Goal: Transaction & Acquisition: Register for event/course

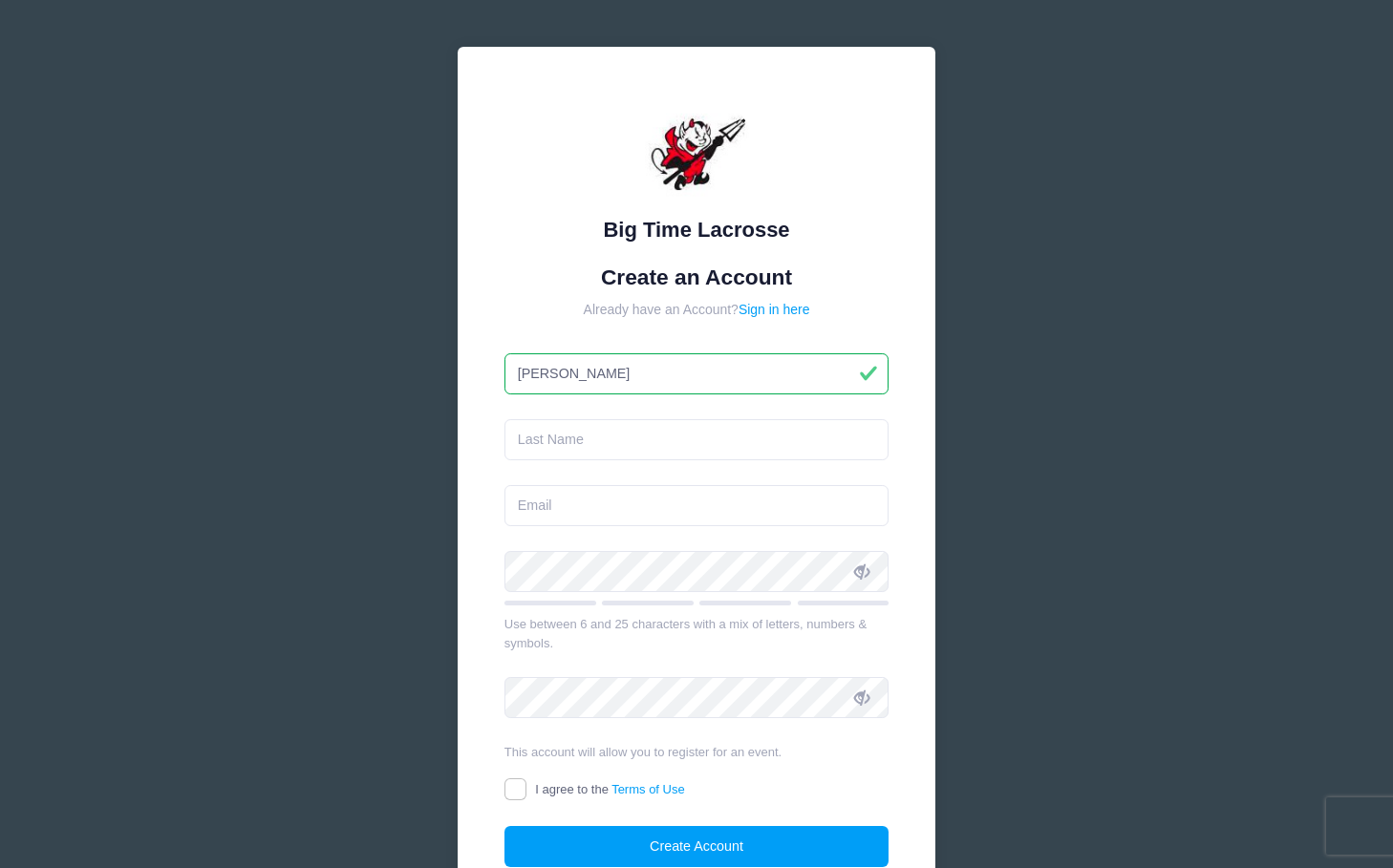
type input "[PERSON_NAME]"
type input "kjkerin@verizon.net"
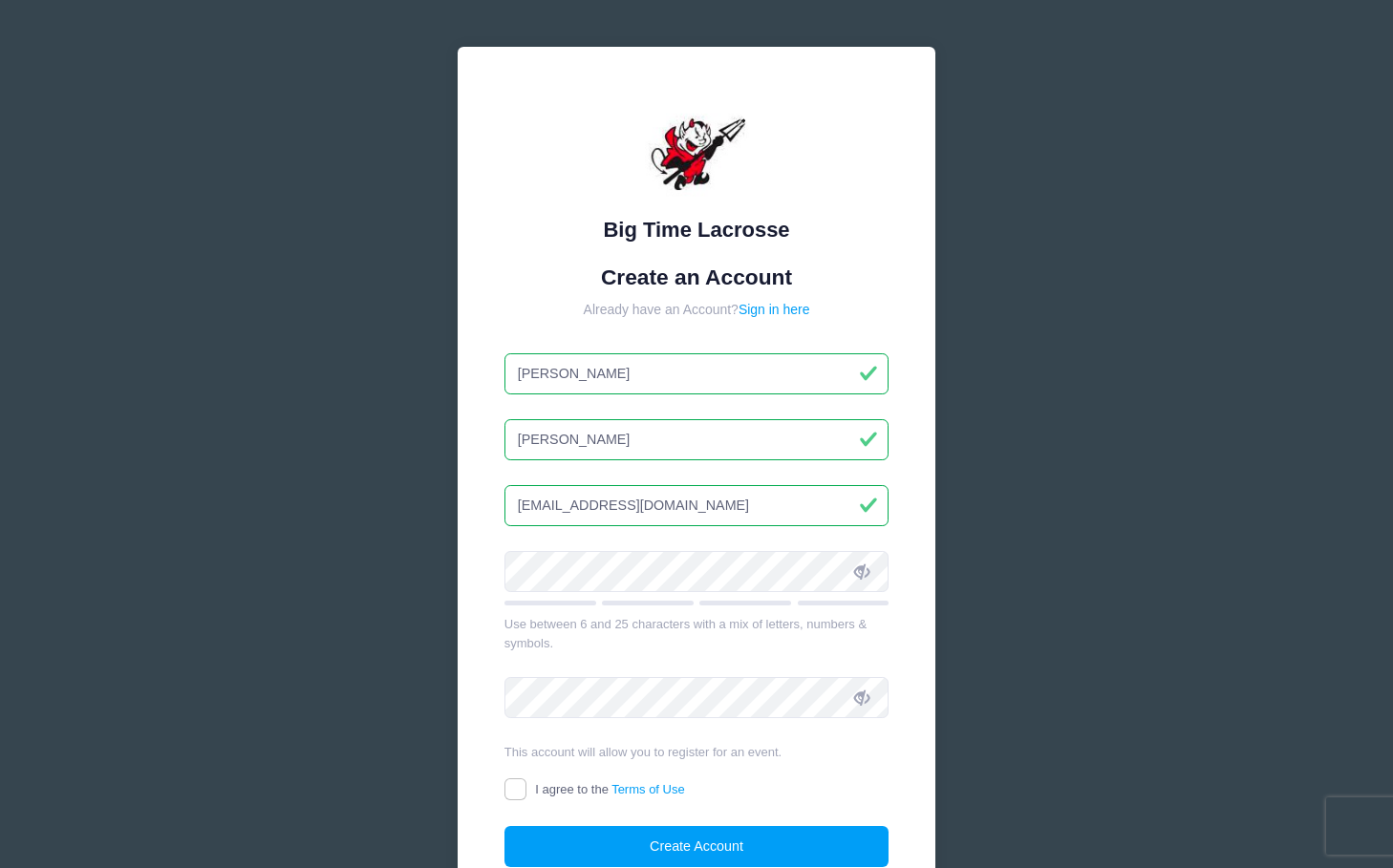
click at [648, 507] on input "kjkerin@verizon.net" at bounding box center [696, 505] width 385 height 41
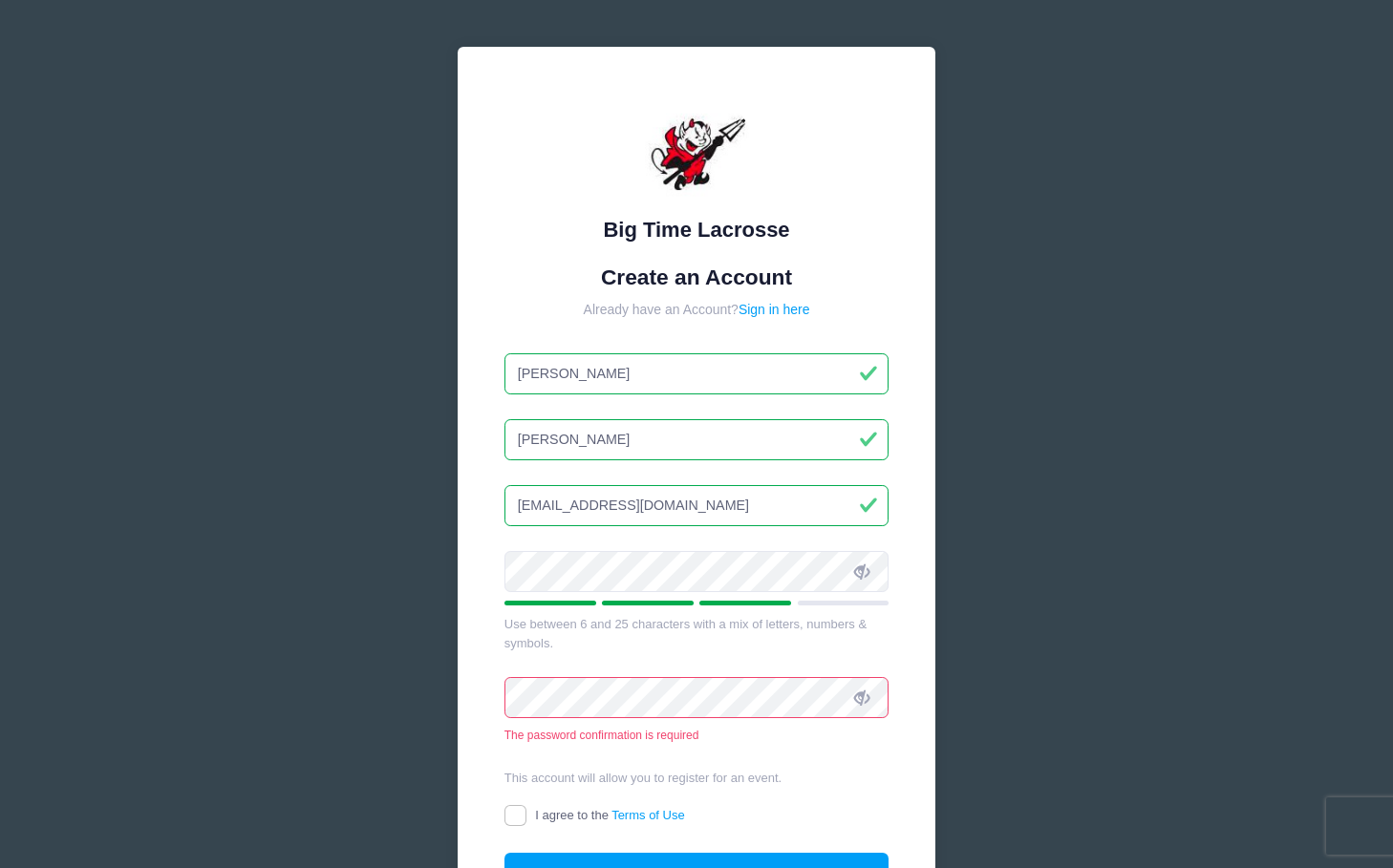
click at [548, 65] on div "Big Time Lacrosse Create an Account Already have an Account? Sign in here Chris…" at bounding box center [696, 508] width 478 height 925
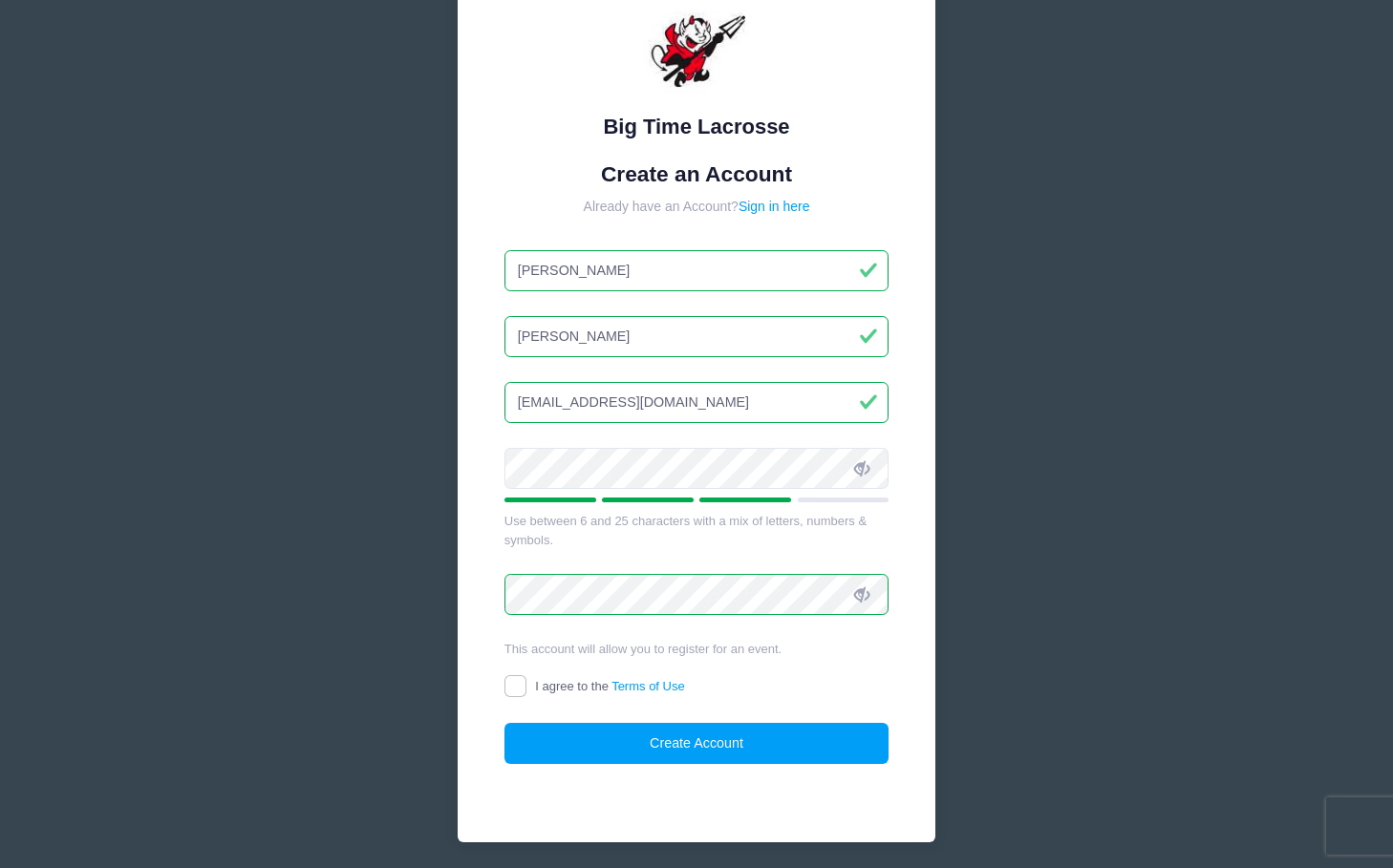
scroll to position [119, 0]
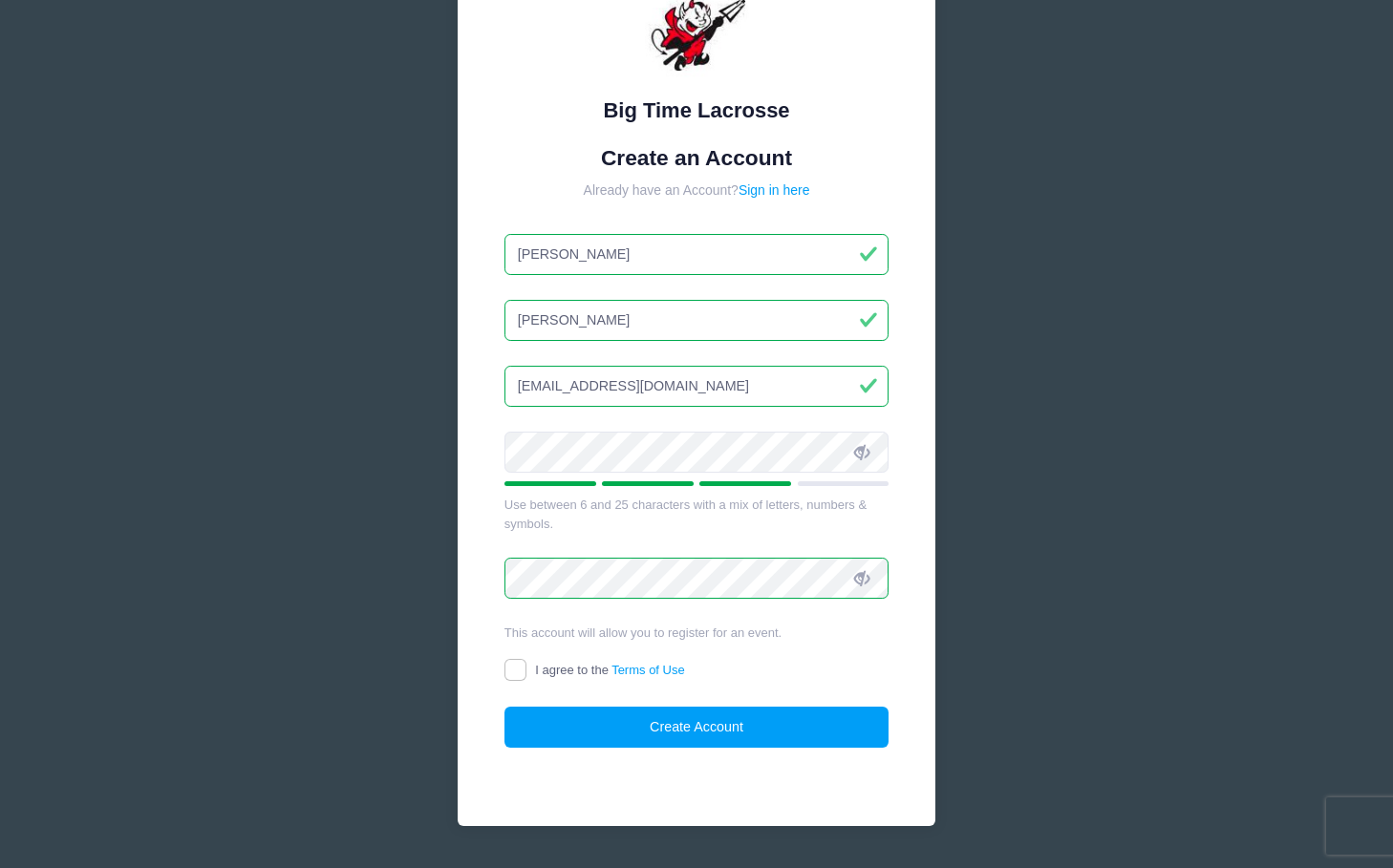
click at [514, 659] on input "I agree to the Terms of Use" at bounding box center [516, 669] width 22 height 22
checkbox input "true"
click at [674, 725] on button "Create Account" at bounding box center [696, 726] width 385 height 41
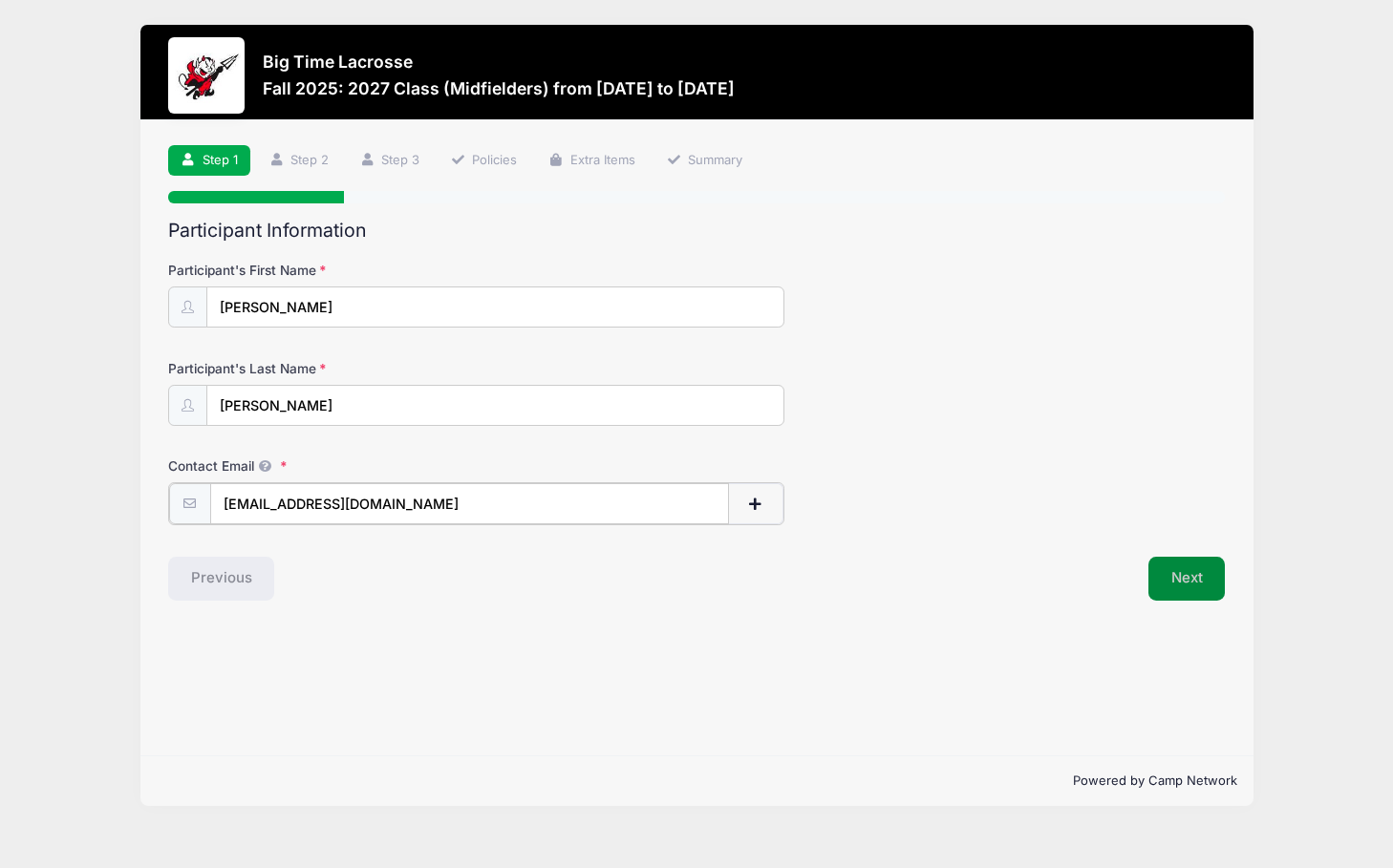
type input "chriskerin2008@gmail.com"
click at [1182, 571] on button "Next" at bounding box center [1186, 577] width 77 height 44
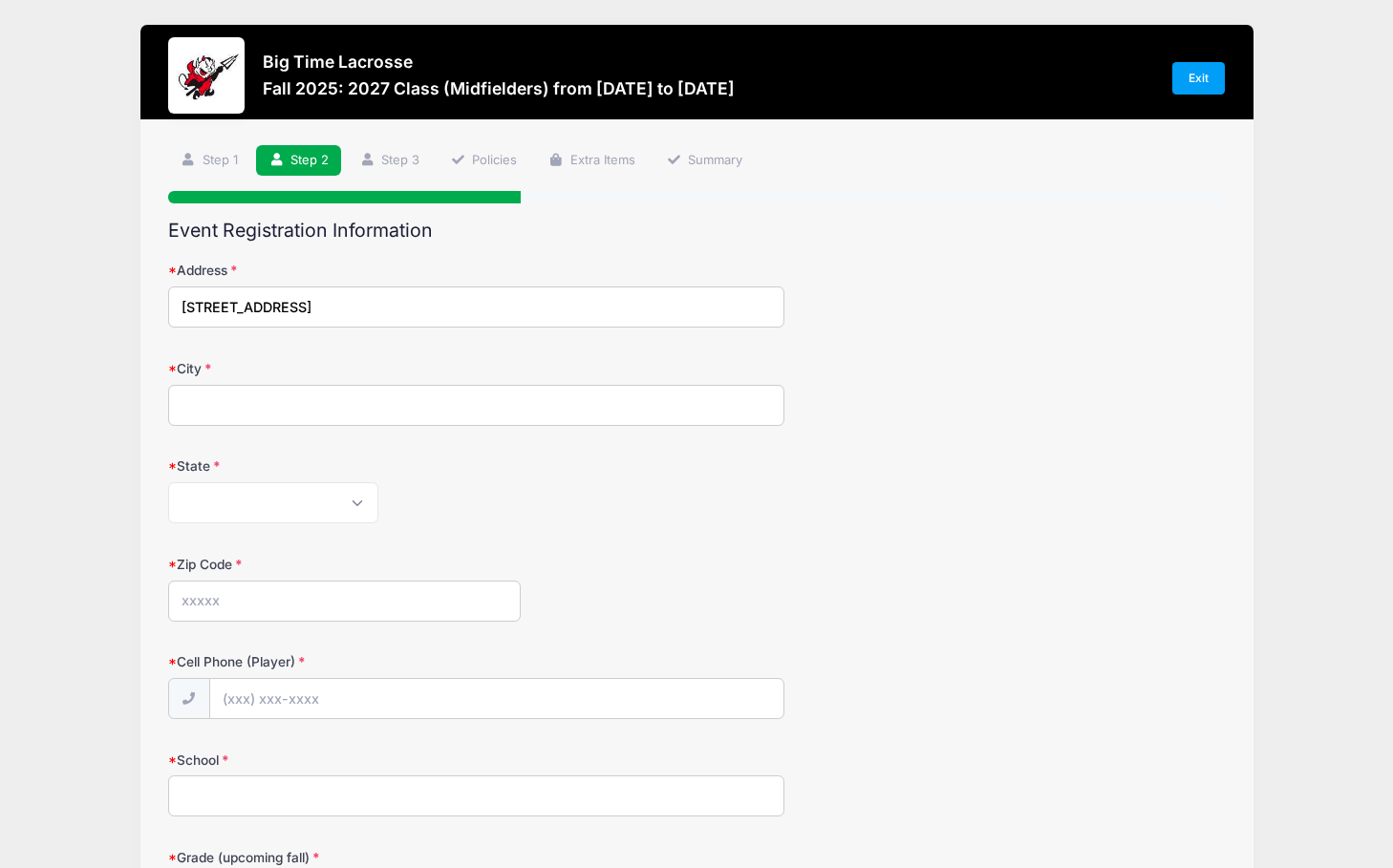
type input "352 Longbow Drive"
type input "Franklin Lakes"
select select "NJ"
type input "07417"
click at [415, 645] on form "Address 352 Longbow Drive City Franklin Lakes State Alabama Alaska American Sam…" at bounding box center [696, 872] width 1057 height 1224
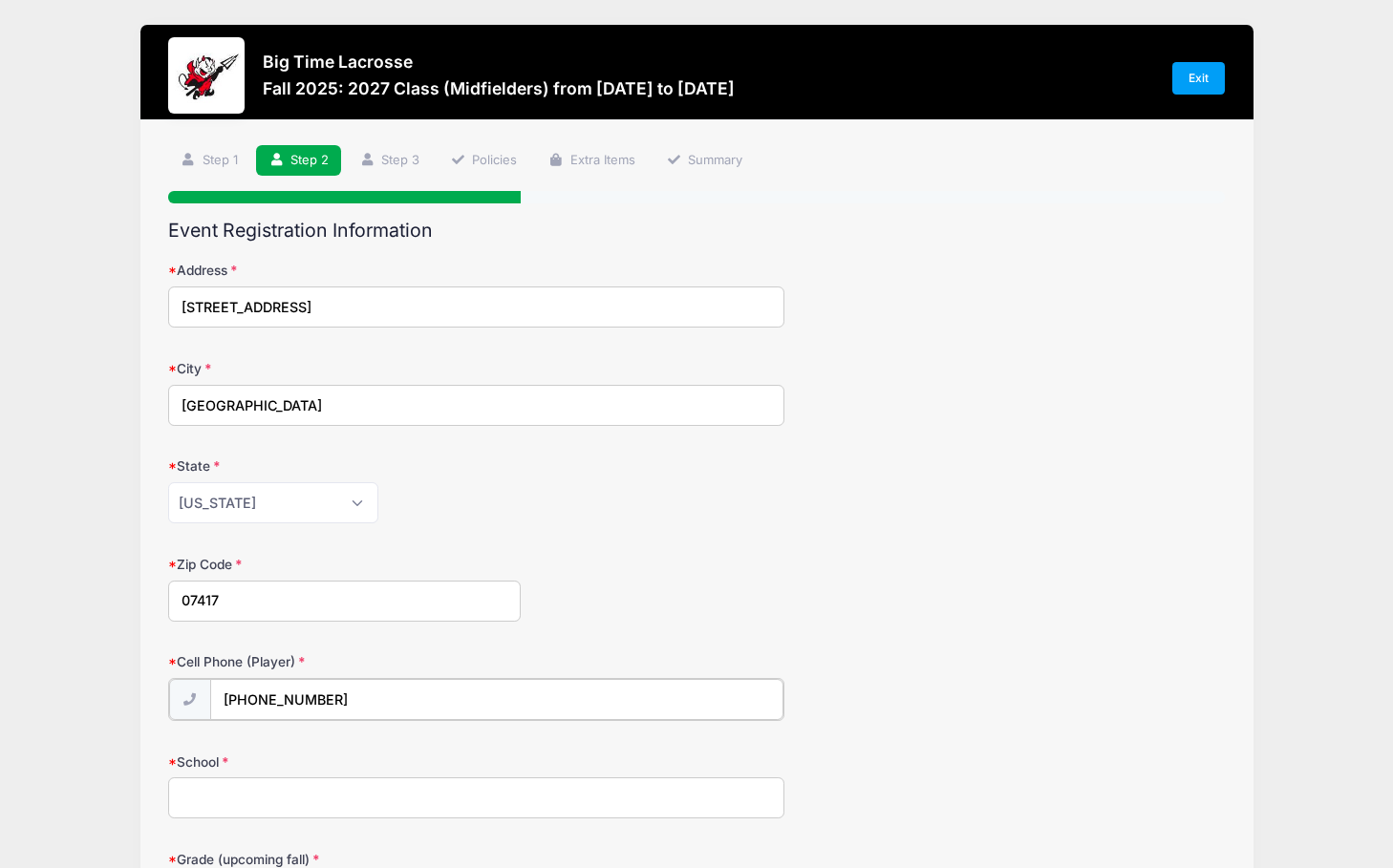
type input "(551) 243-8710"
click at [295, 793] on input "School" at bounding box center [476, 796] width 616 height 41
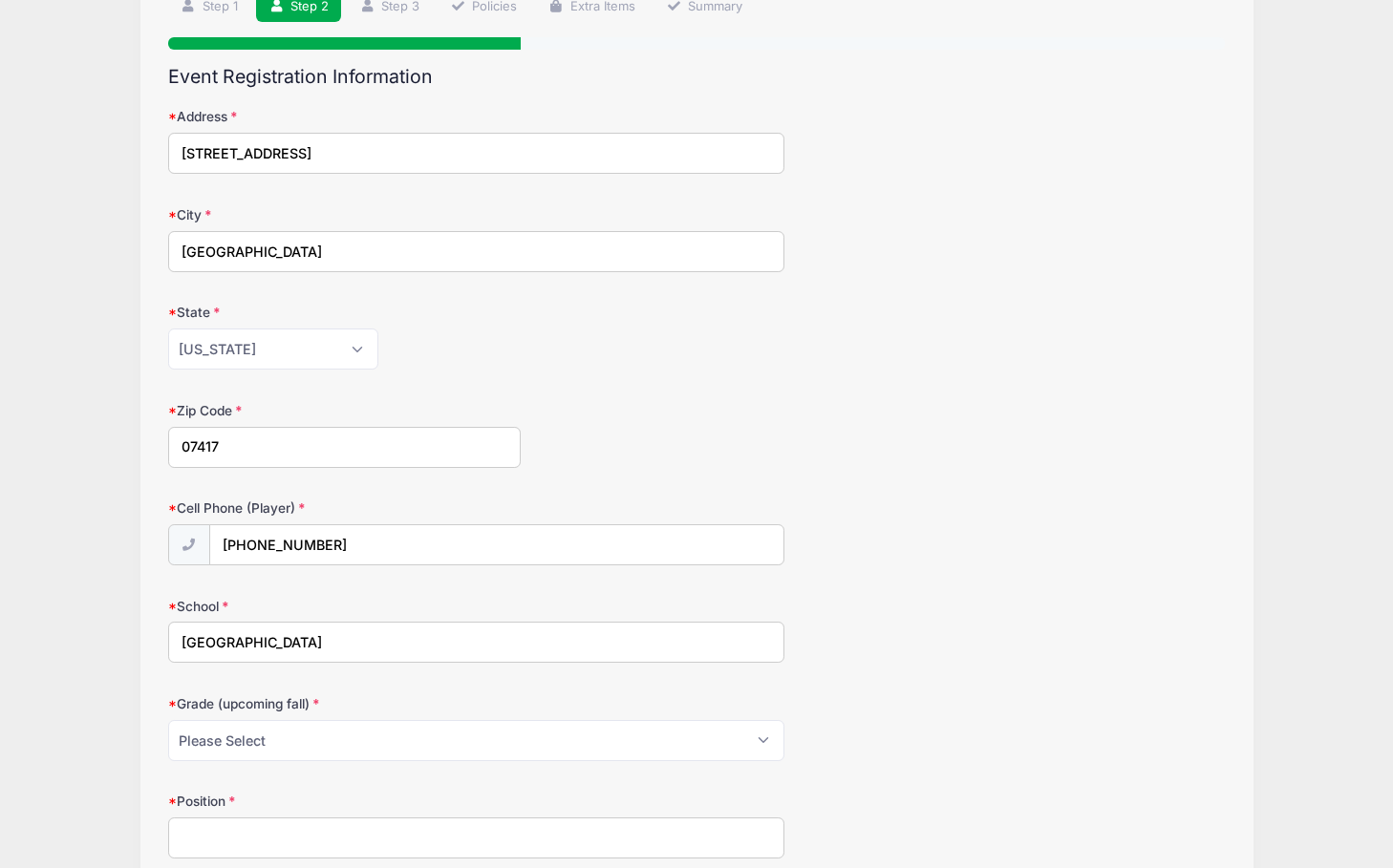
scroll to position [281, 0]
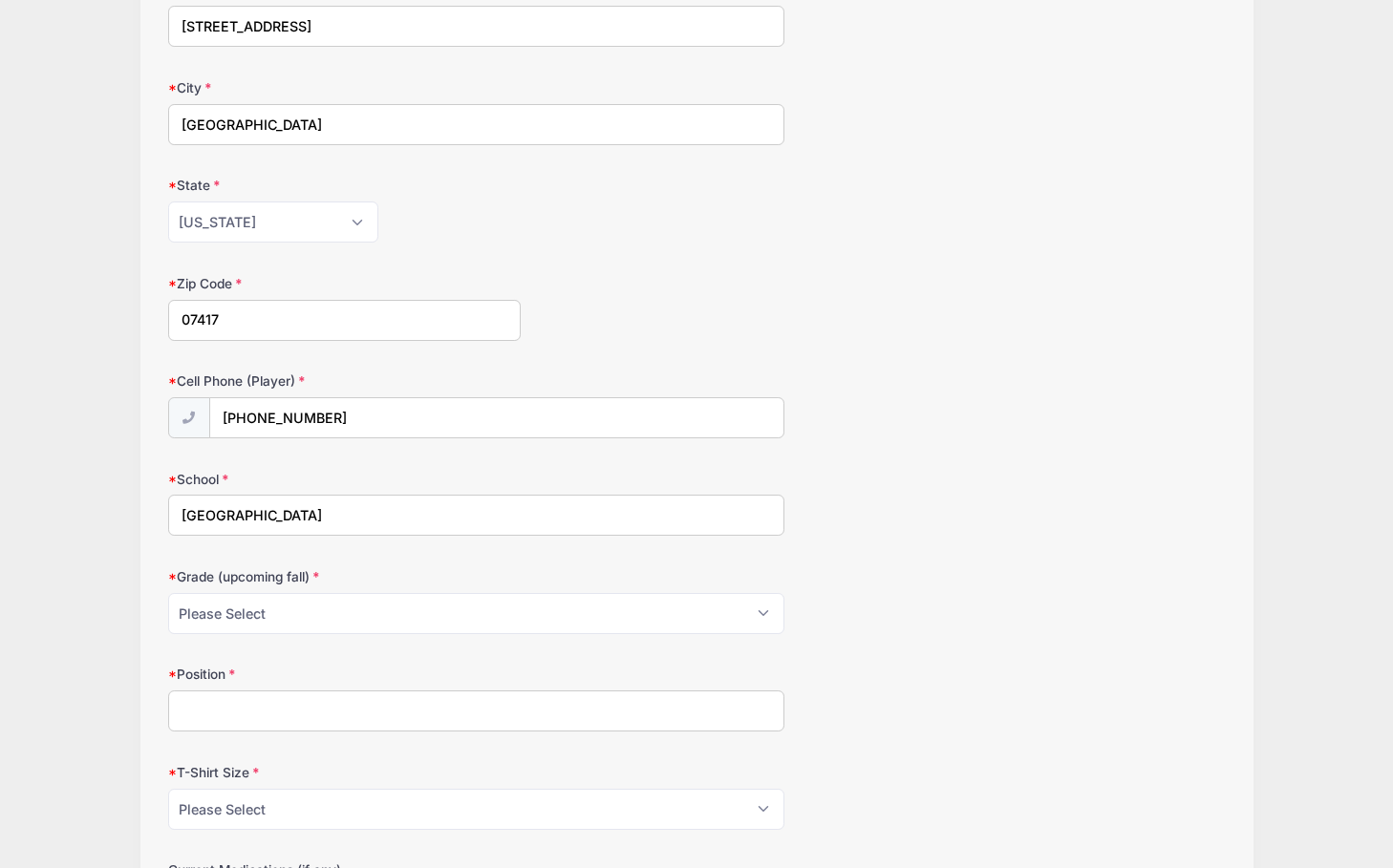
type input "Ramapo High School"
click at [456, 705] on input "Position" at bounding box center [476, 710] width 616 height 41
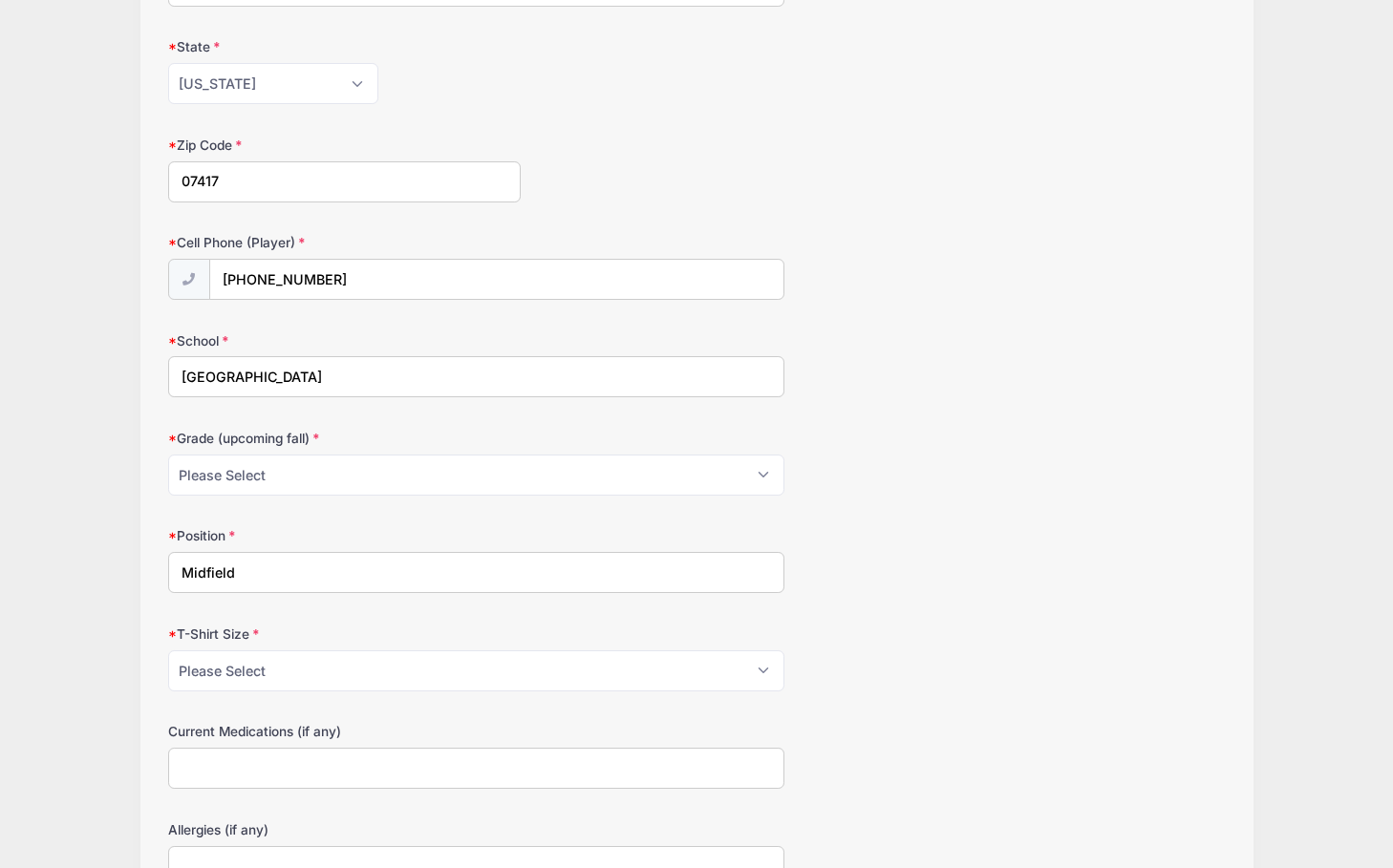
scroll to position [420, 0]
type input "Midfield"
select select "Adult Medium"
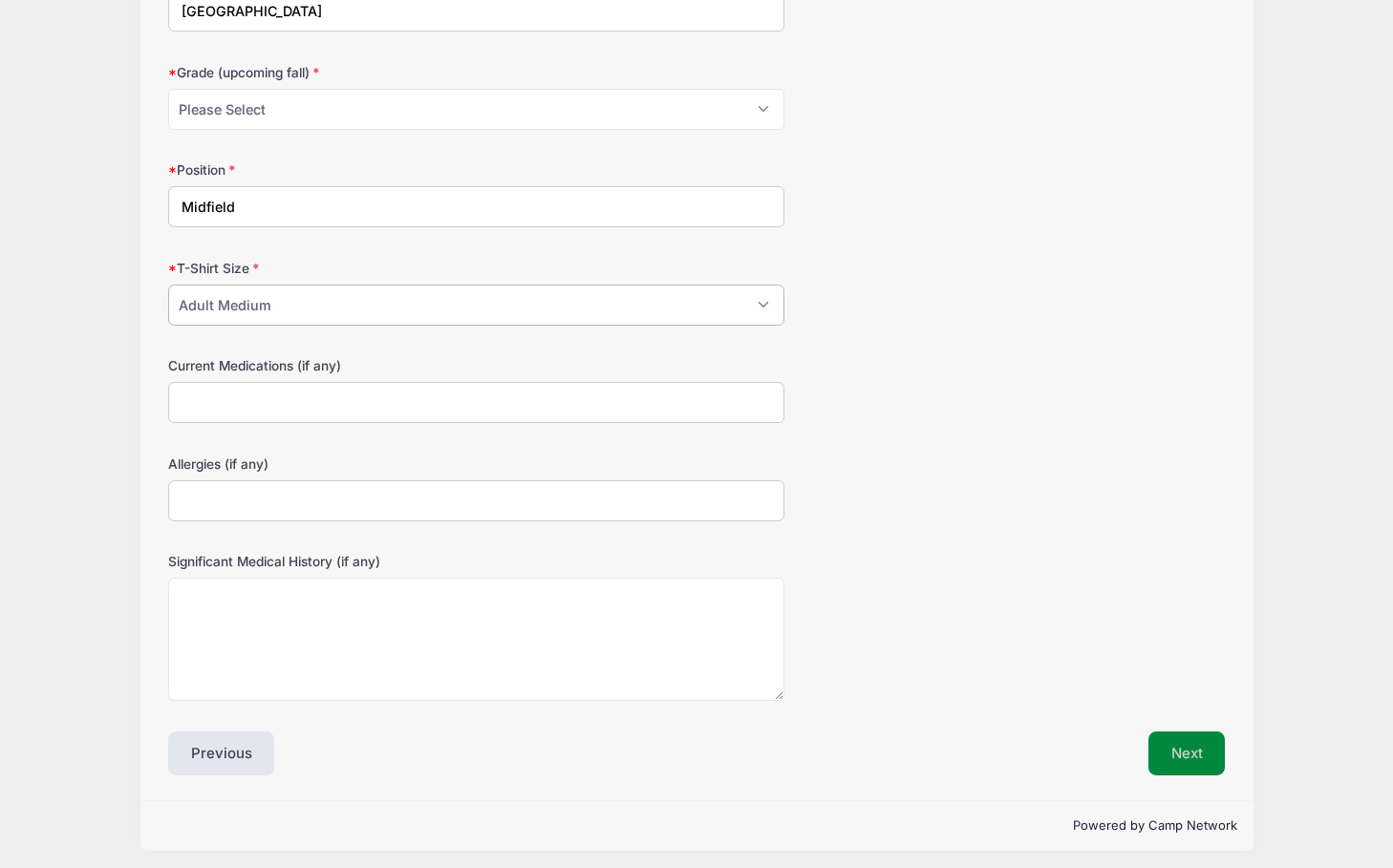
scroll to position [784, 0]
click at [1211, 743] on button "Next" at bounding box center [1186, 754] width 77 height 44
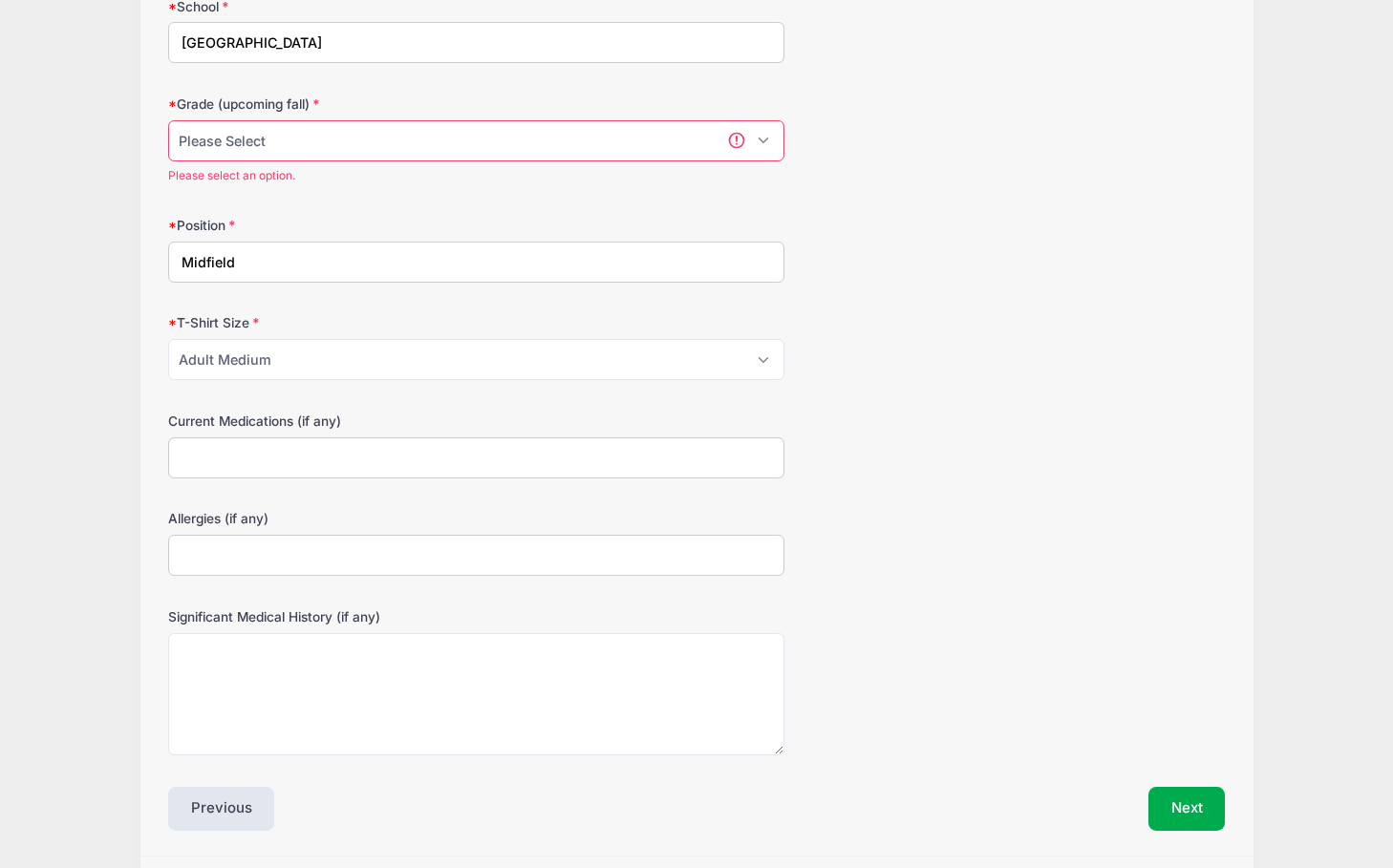
scroll to position [746, 0]
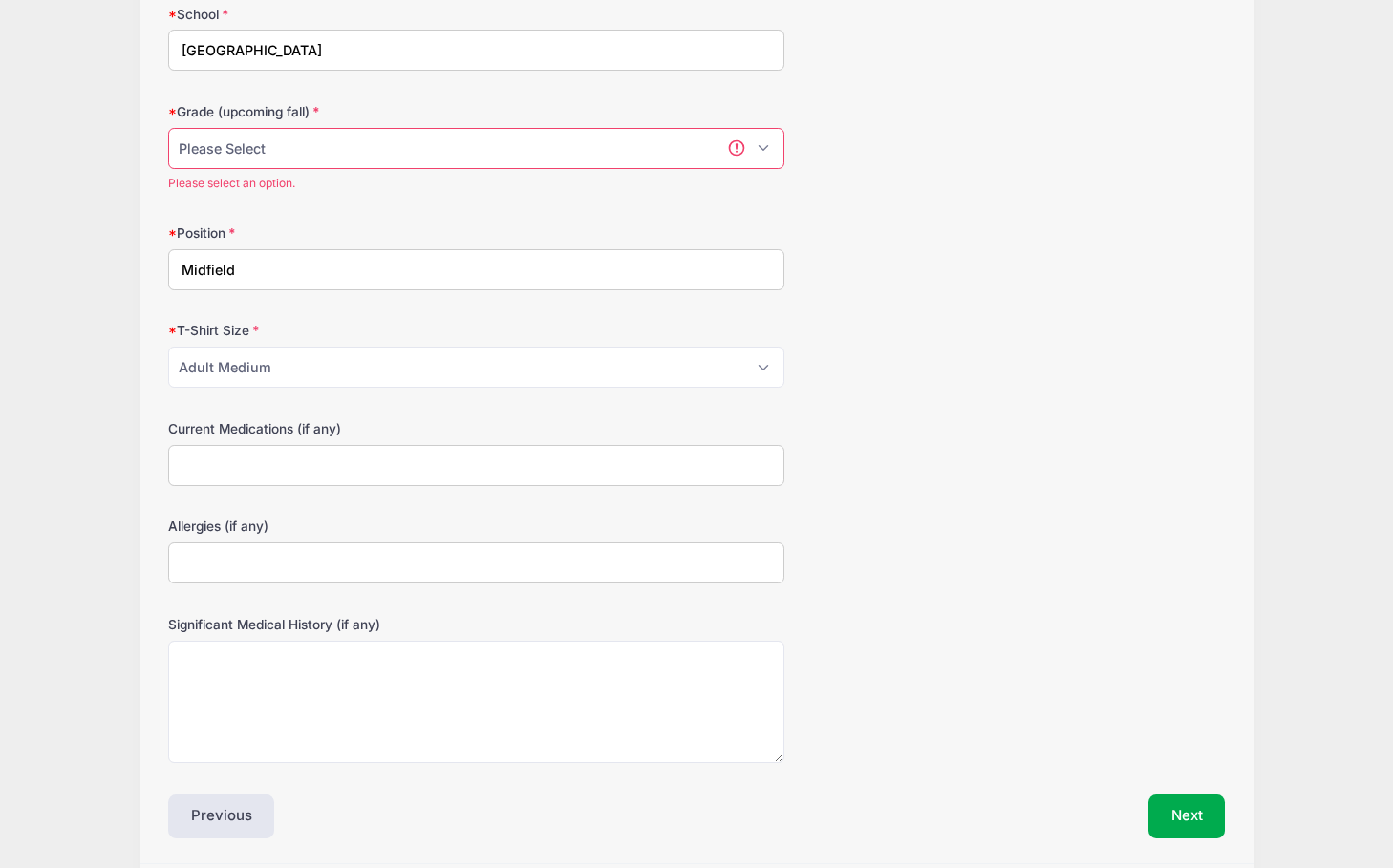
select select "11th"
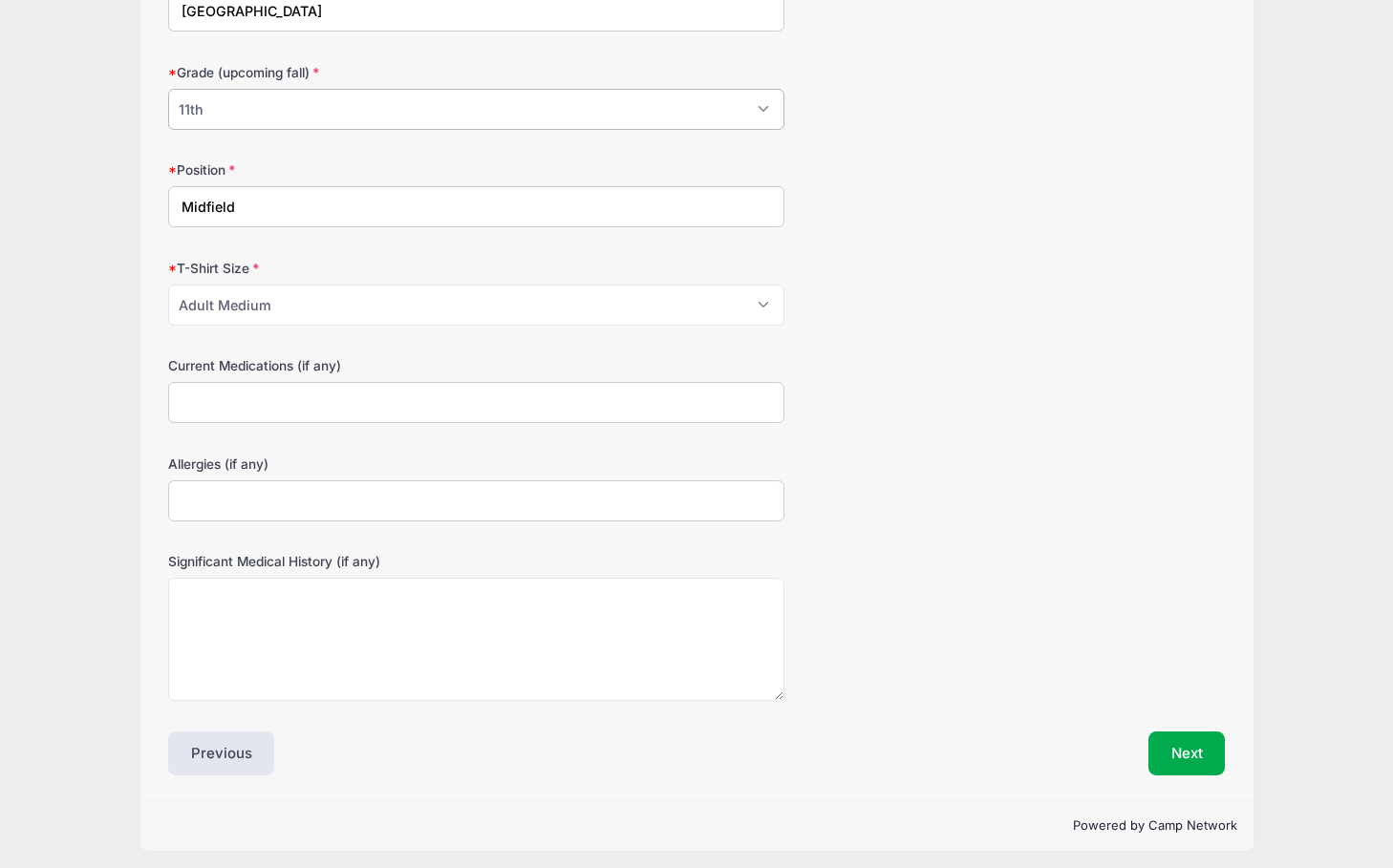
scroll to position [784, 0]
click at [1192, 754] on button "Next" at bounding box center [1186, 754] width 77 height 44
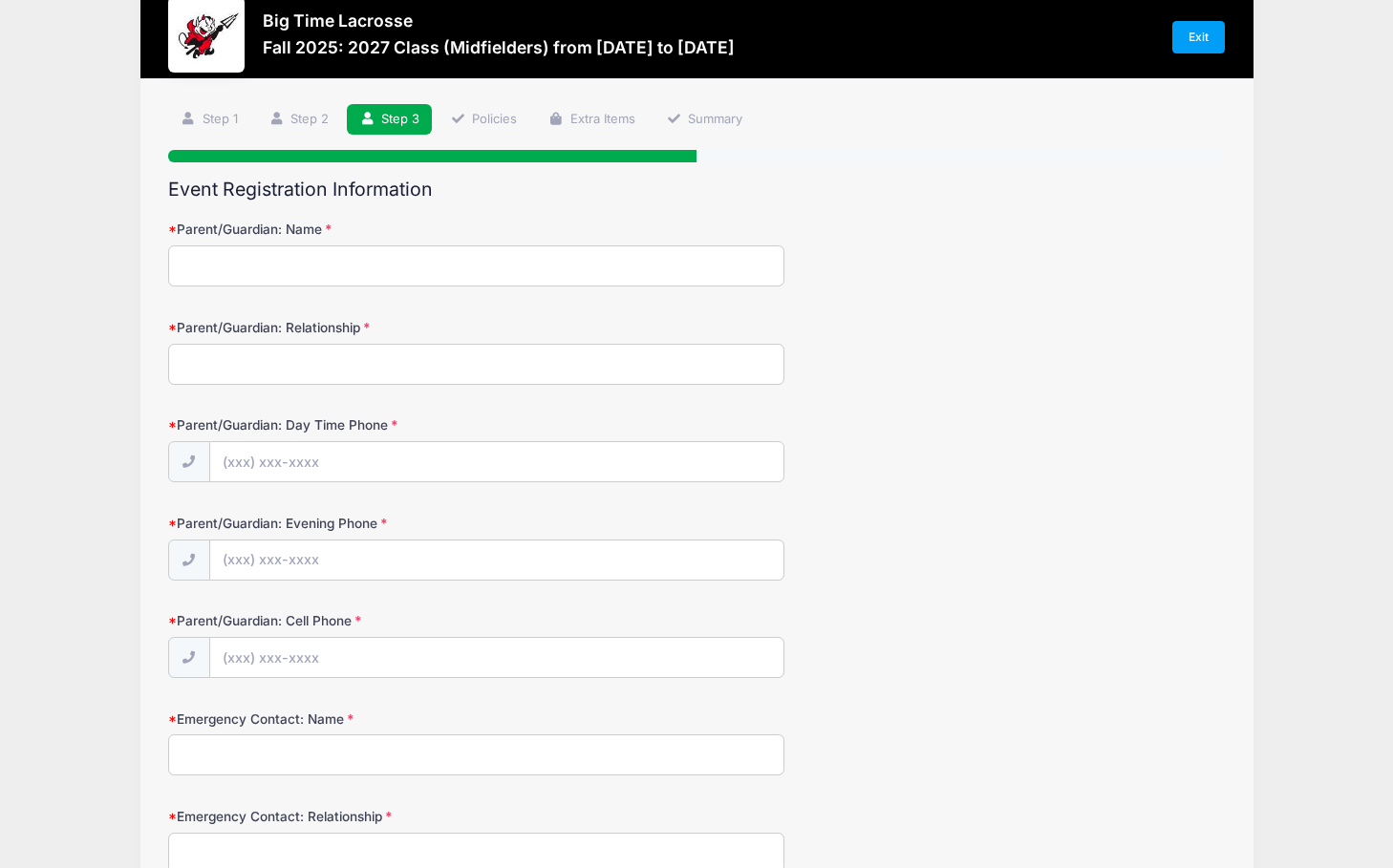
scroll to position [0, 0]
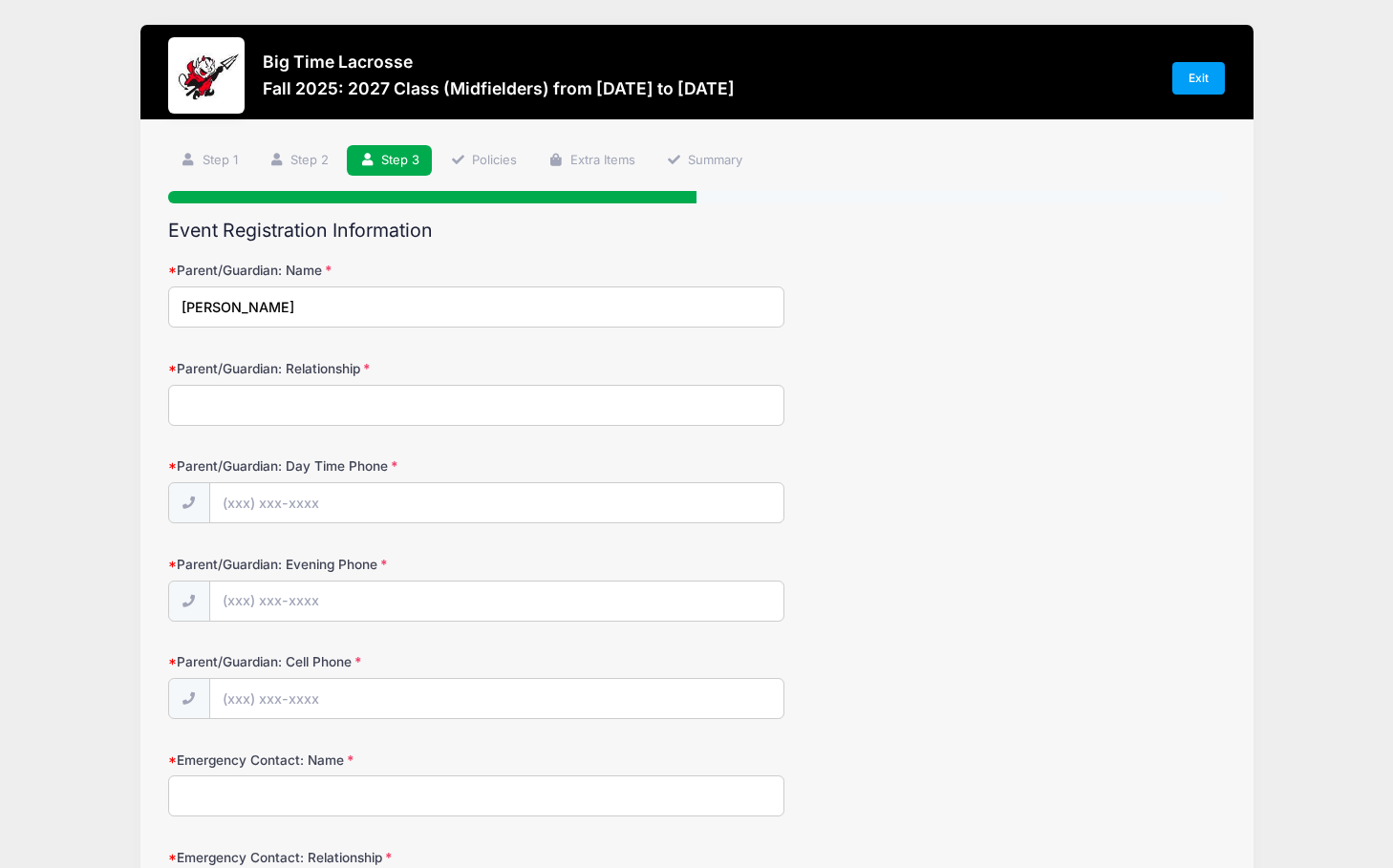
type input "Kerry Kerin"
click at [442, 353] on form "Parent/Guardian: Name Kerry Kerin Parent/Guardian: Relationship Parent/Guardian…" at bounding box center [696, 880] width 1057 height 1240
click at [412, 408] on input "Parent/Guardian: Relationship" at bounding box center [476, 404] width 616 height 41
type input "M"
type input "Father"
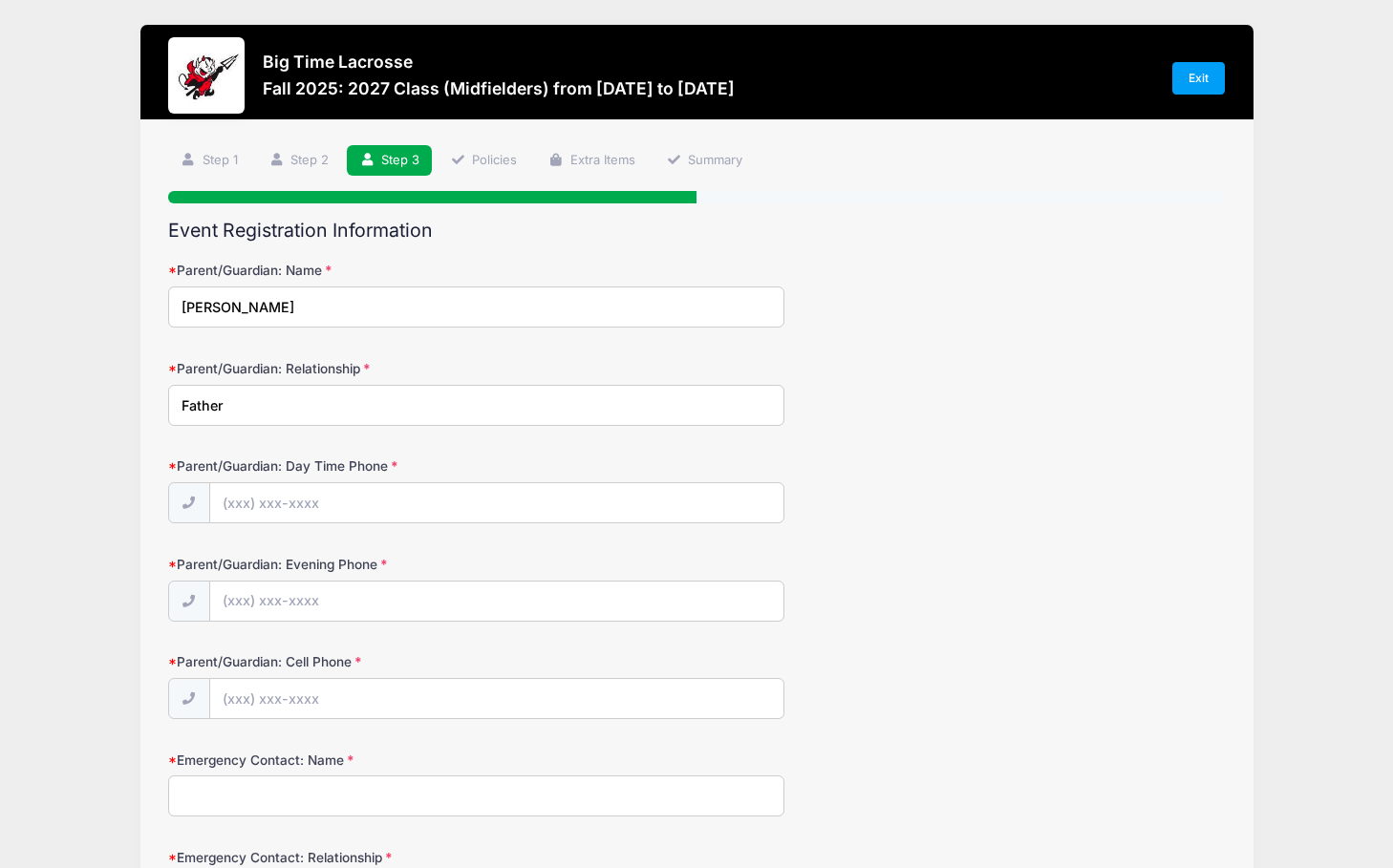
click at [217, 308] on input "Kerry Kerin" at bounding box center [476, 306] width 616 height 41
type input "John Kerin"
type input "(201) 602-6496"
type input "(201) 264-9112"
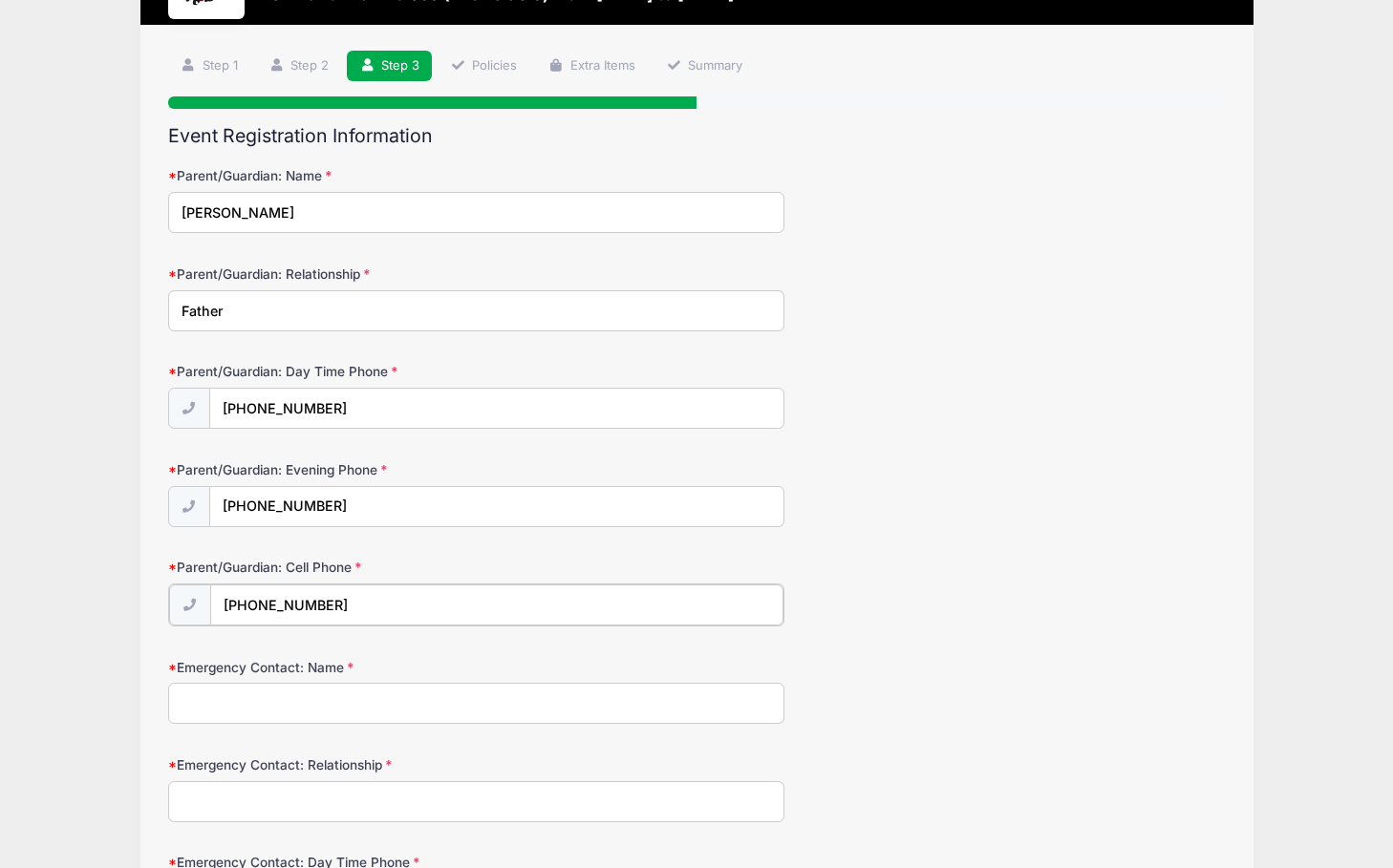
scroll to position [97, 0]
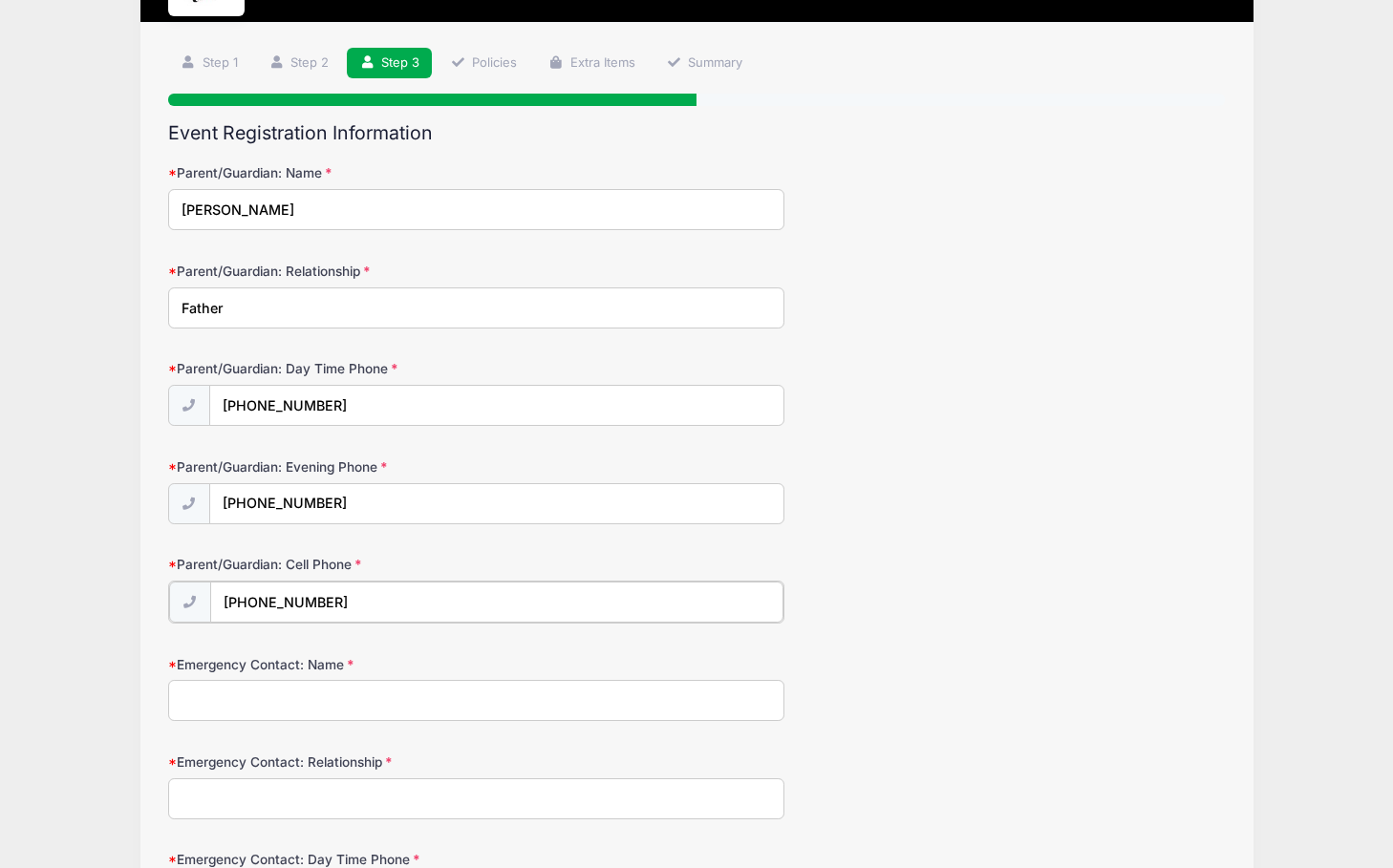
type input "(201) 264-9112"
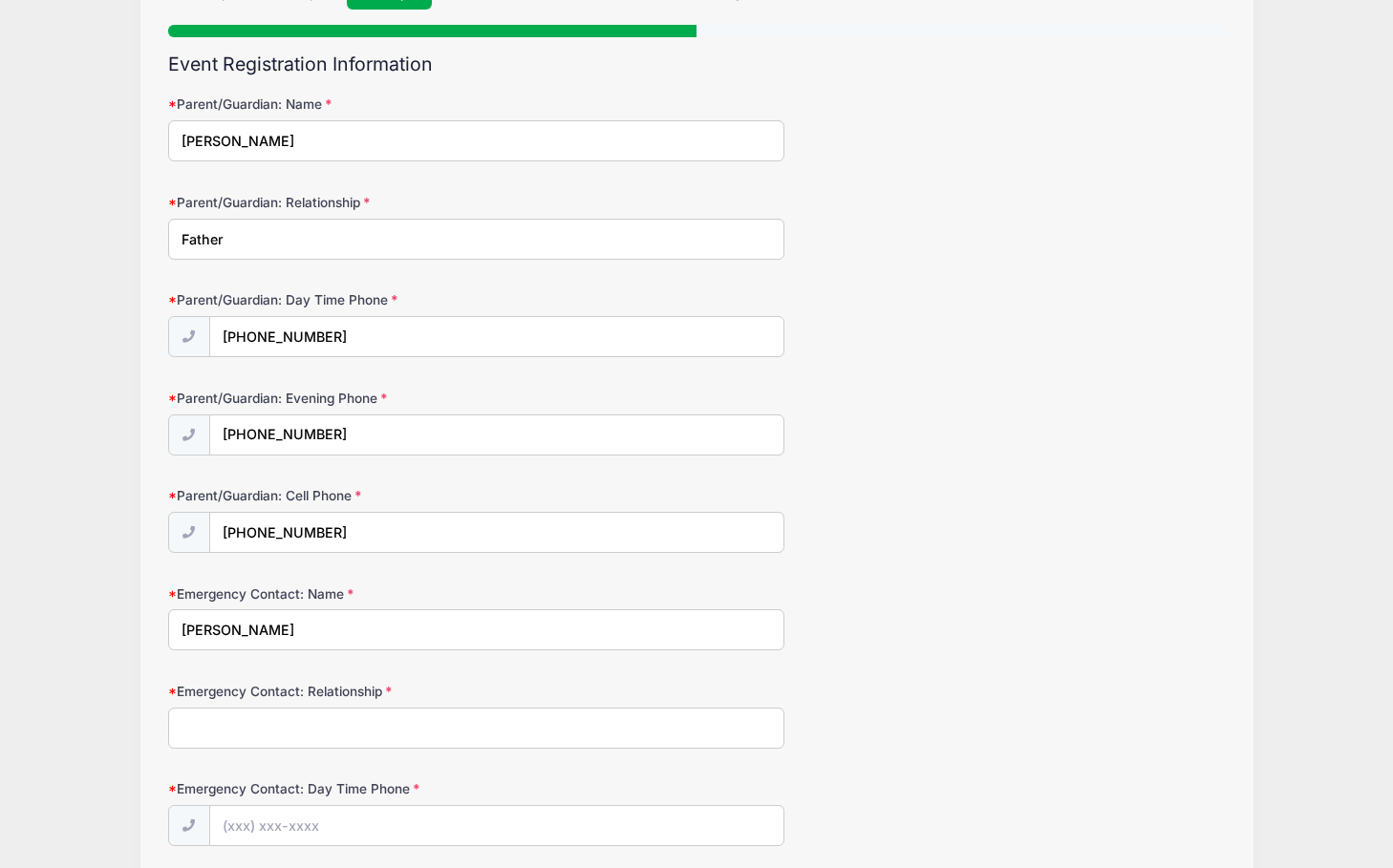
scroll to position [189, 0]
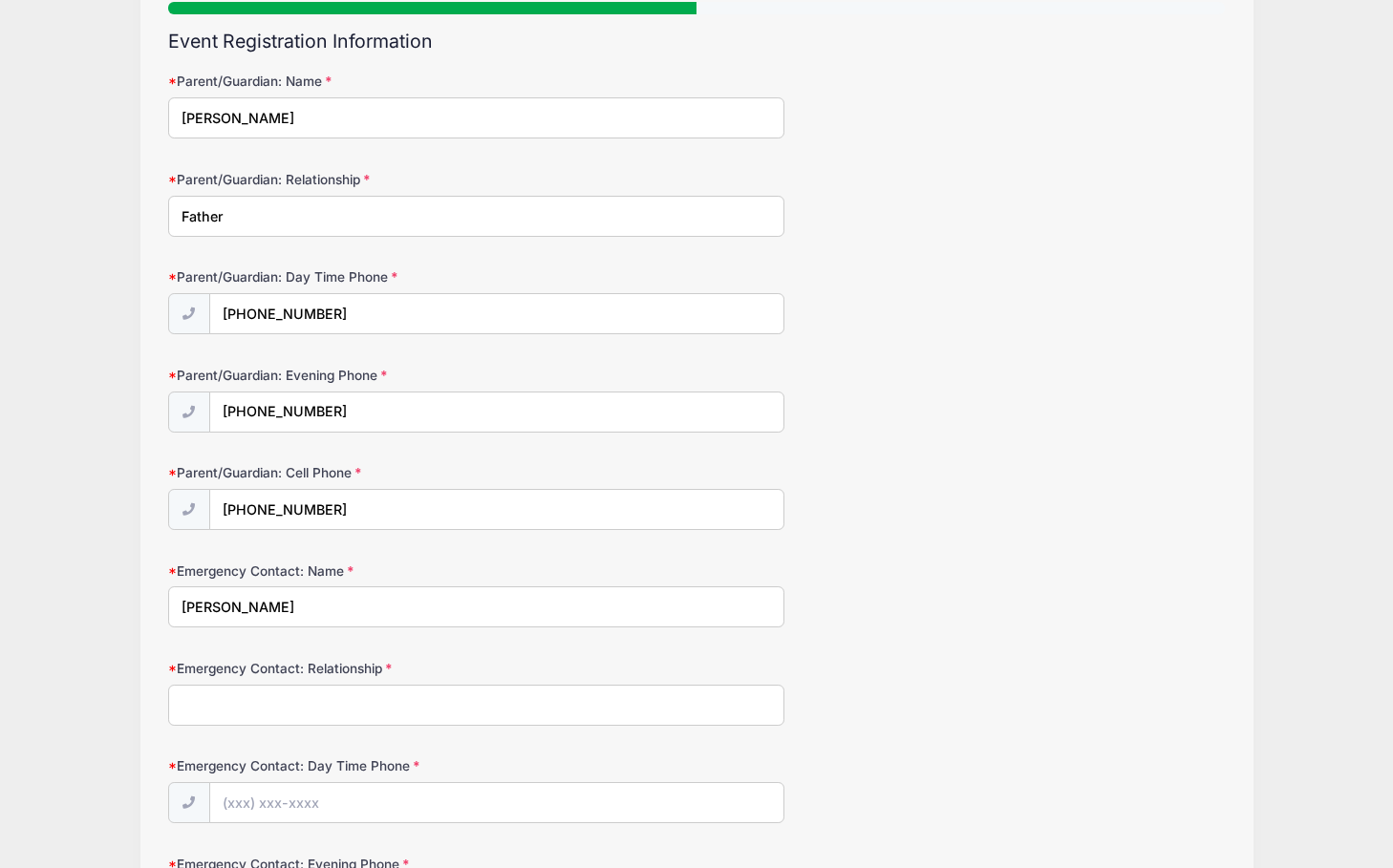
type input "Kerry Kerin"
click at [262, 690] on input "Emergency Contact: Relationship" at bounding box center [476, 704] width 616 height 41
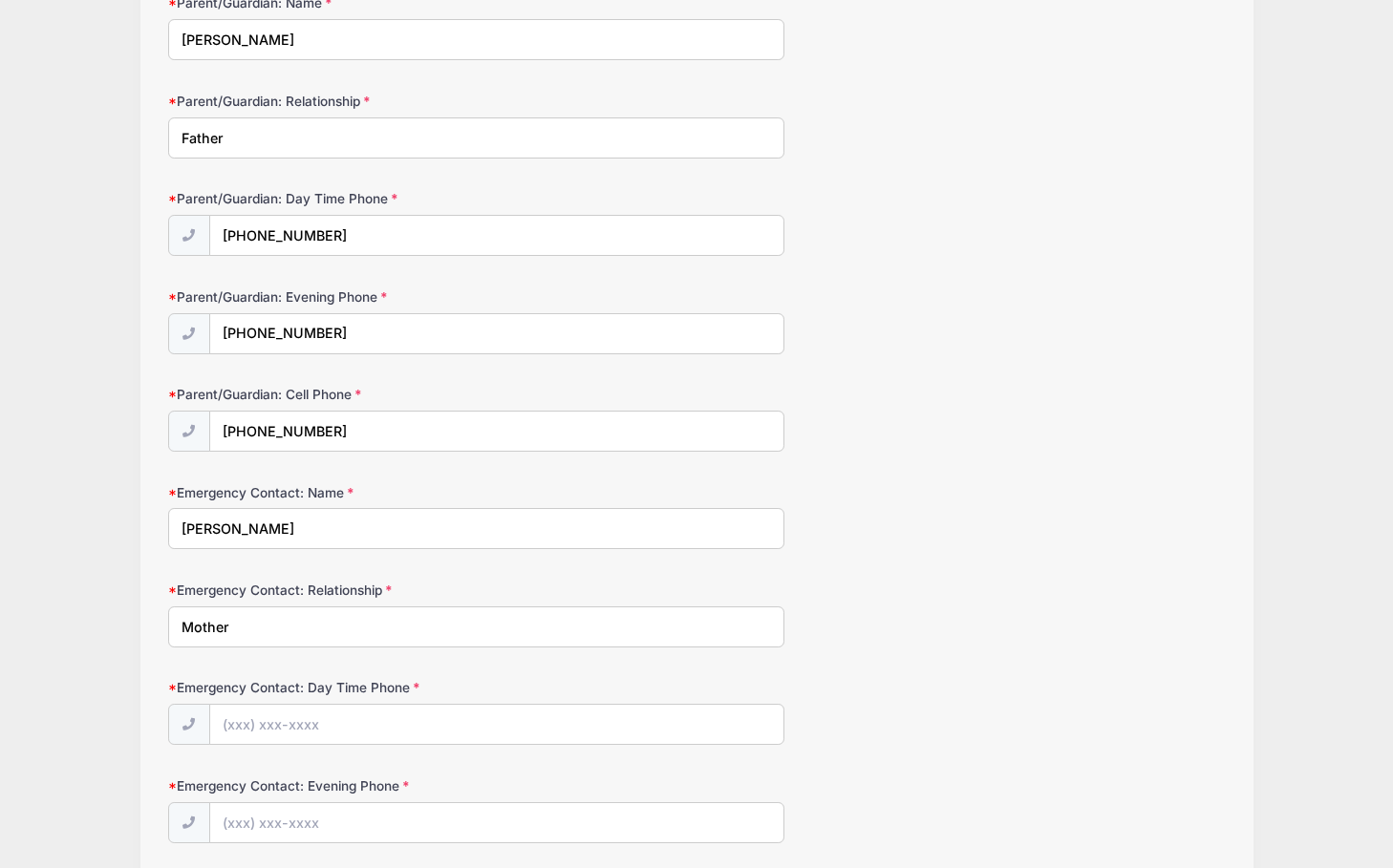
scroll to position [277, 0]
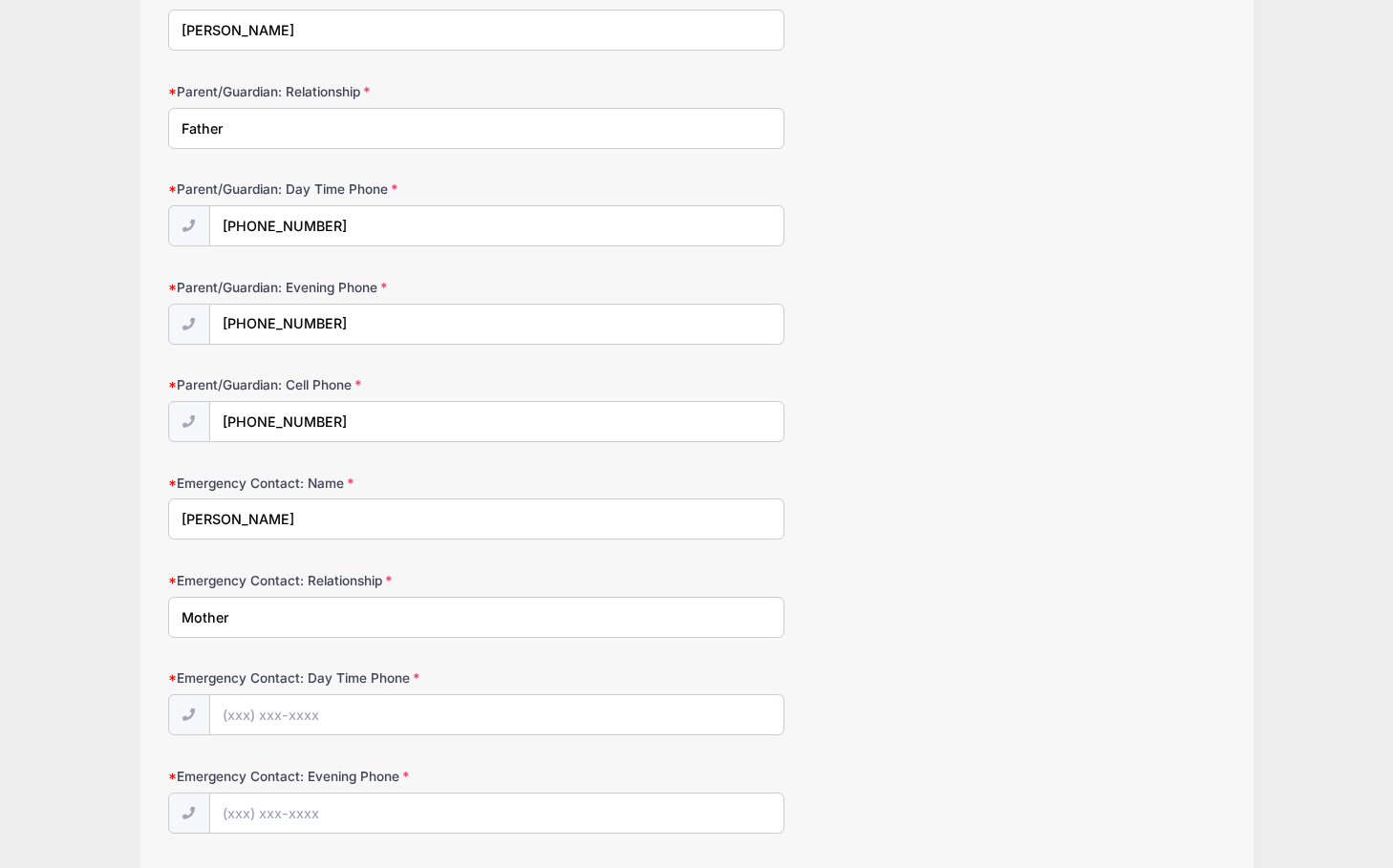
type input "Mother"
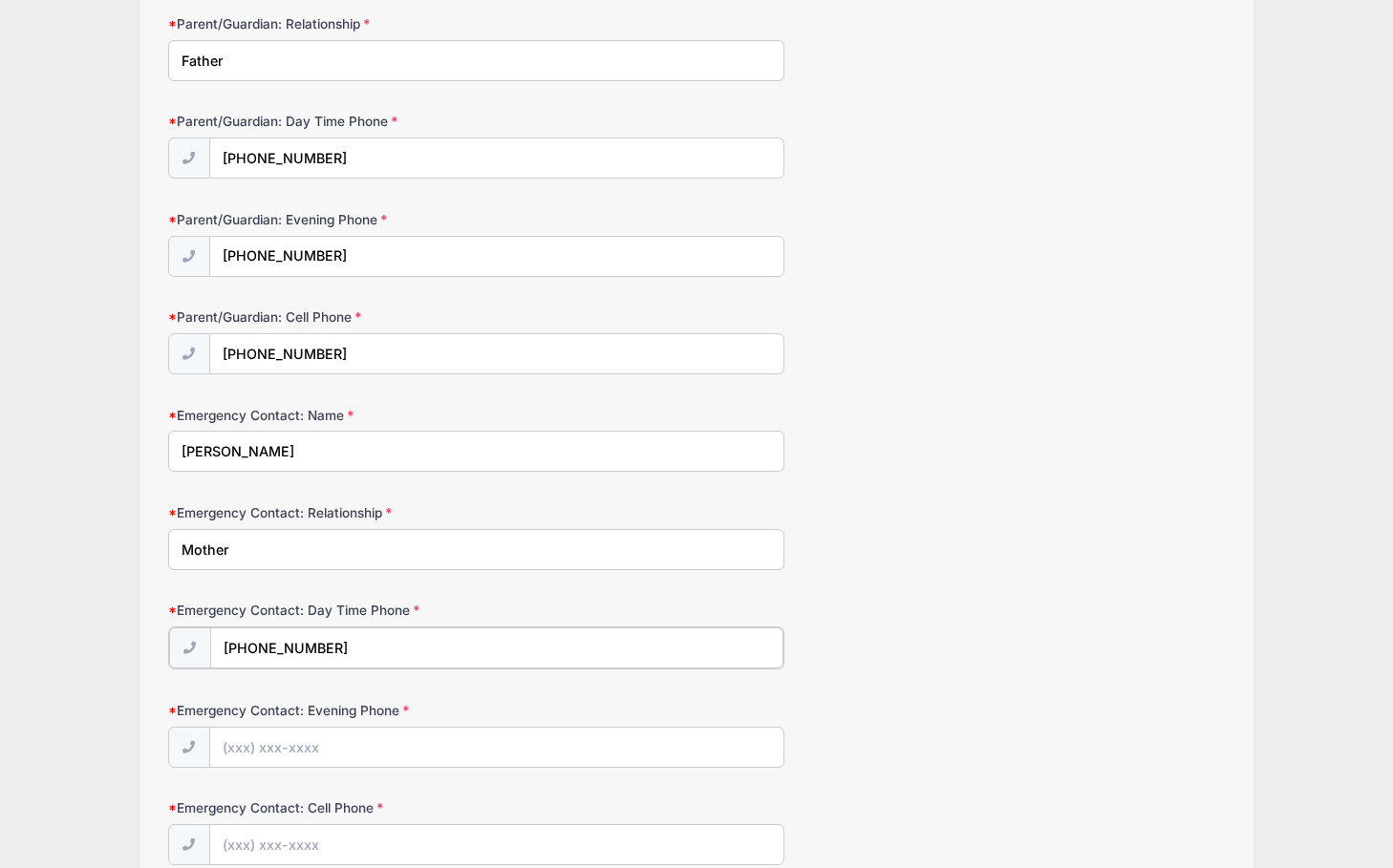
scroll to position [359, 0]
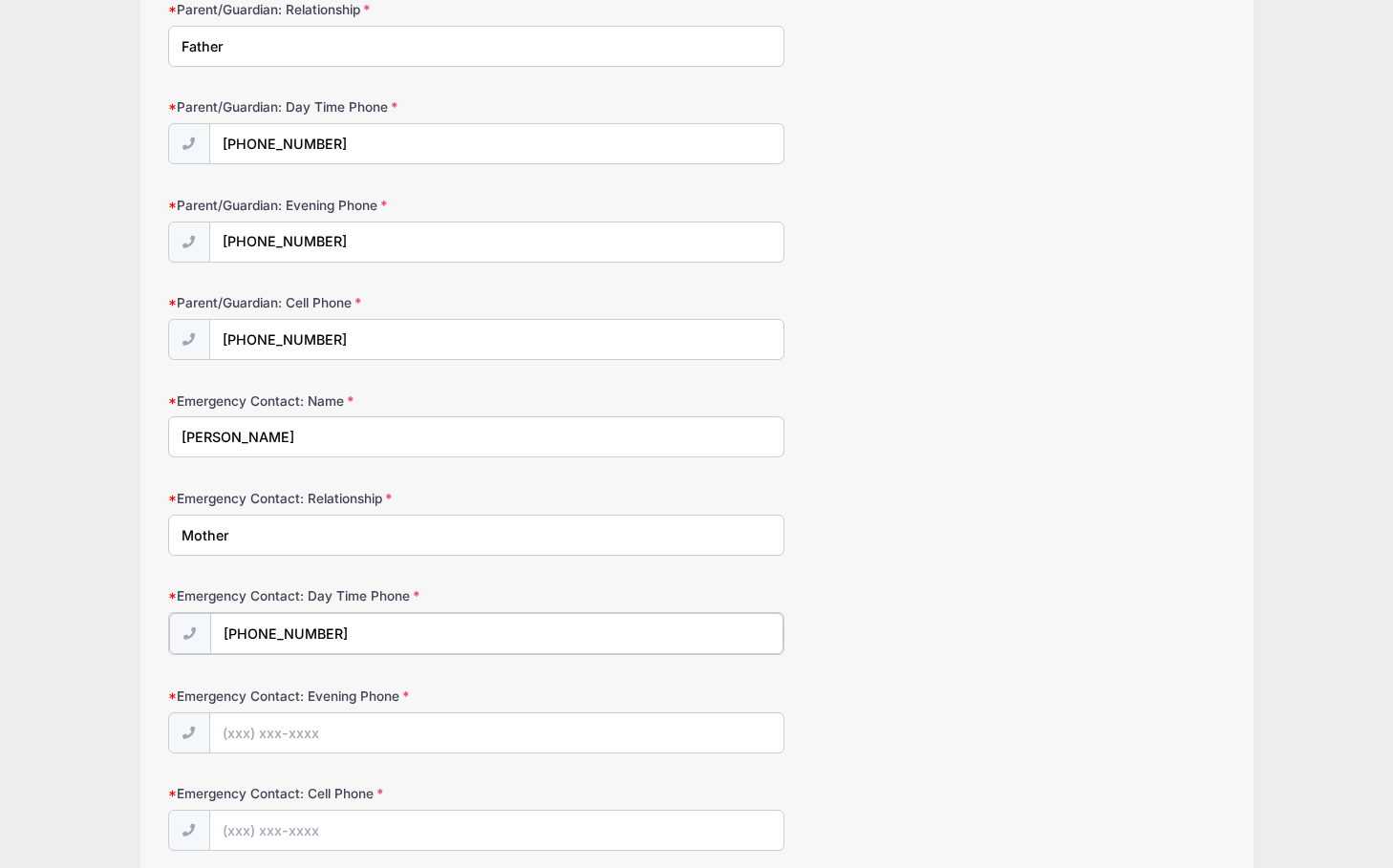
type input "(201) 264-9112"
click at [342, 236] on input "(201) 264-9112" at bounding box center [496, 242] width 573 height 41
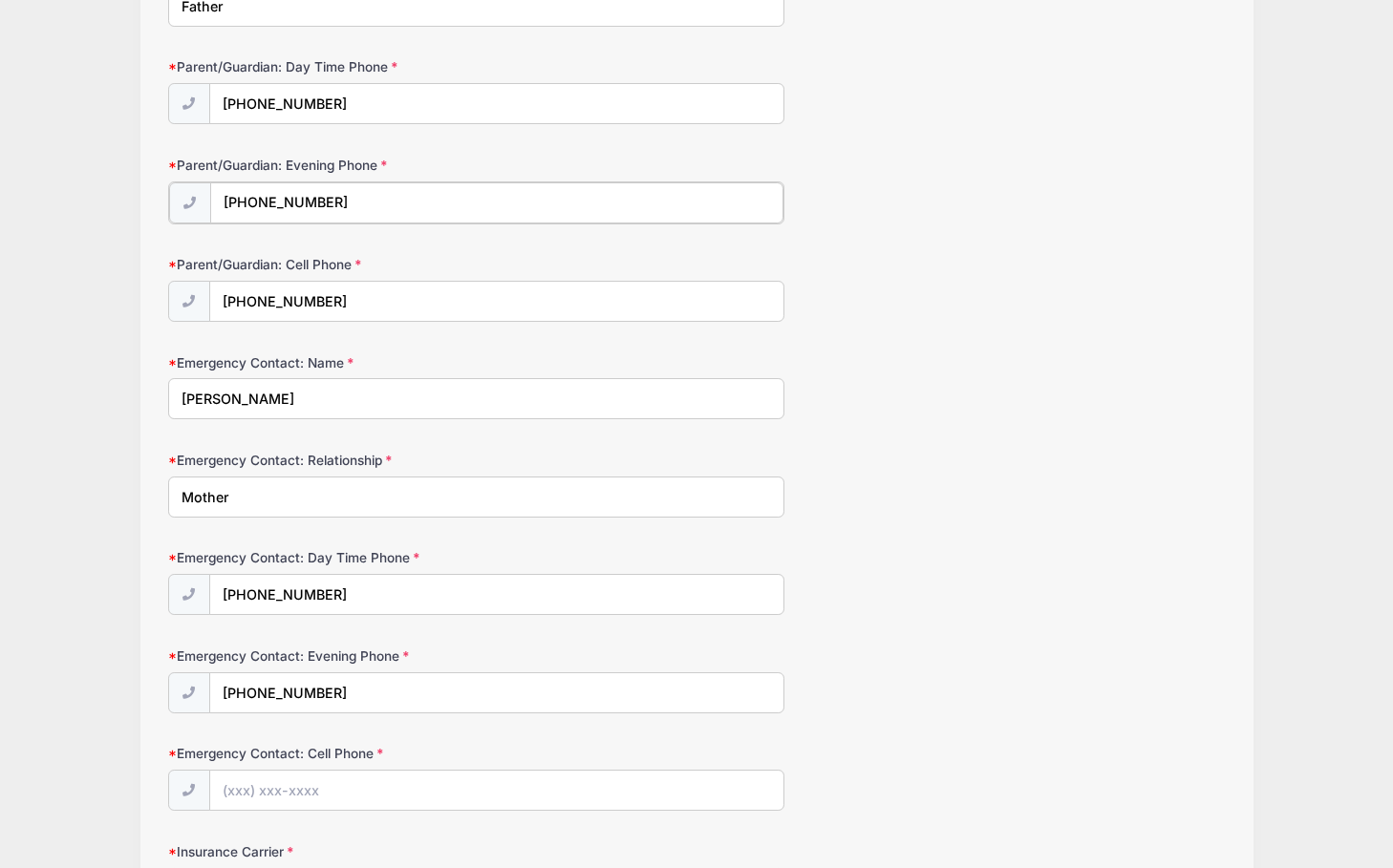
scroll to position [400, 0]
type input "(201) 602-6496"
click at [337, 299] on input "(201) 264-9112" at bounding box center [496, 299] width 573 height 41
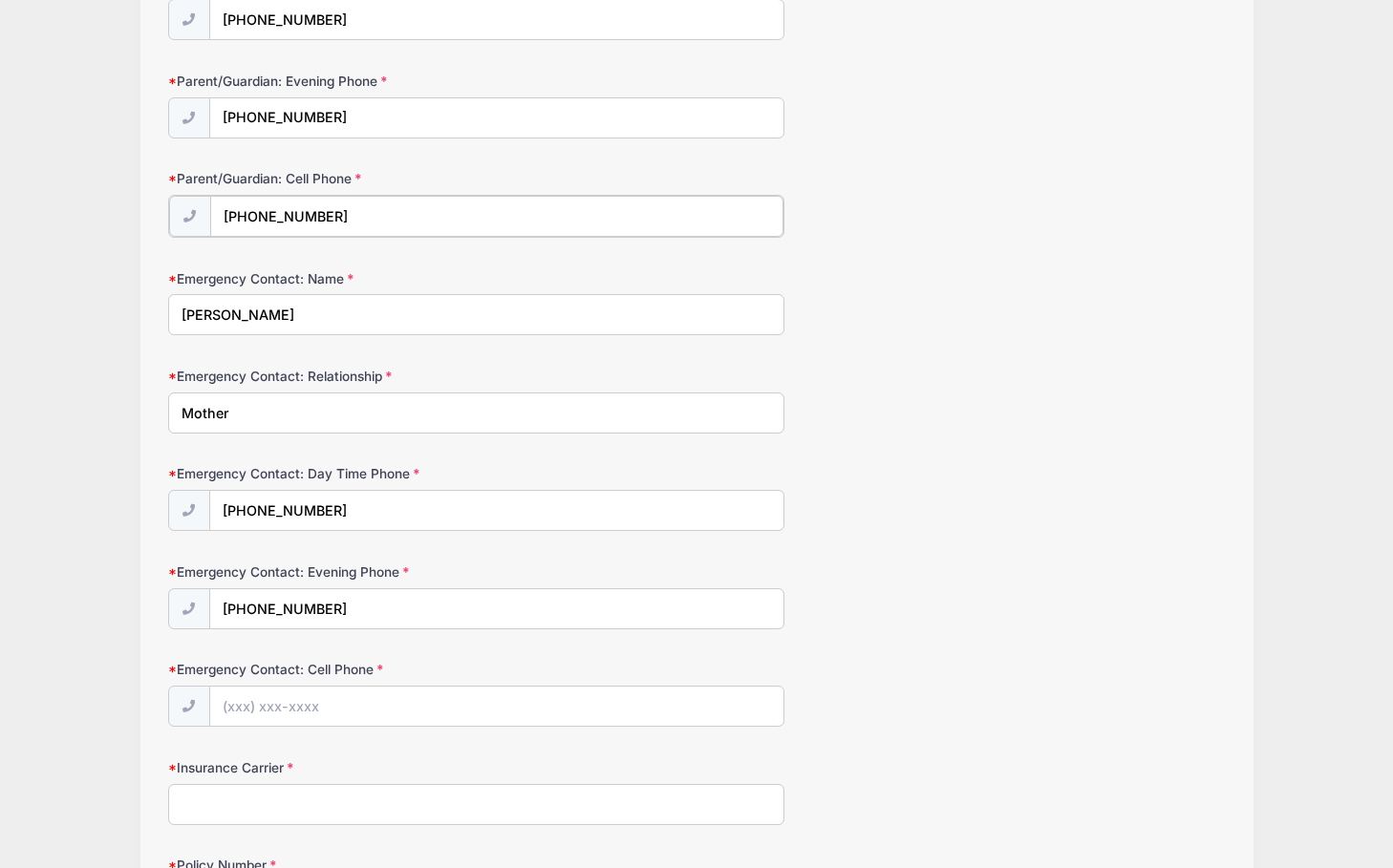
type input "(201) 602-6496"
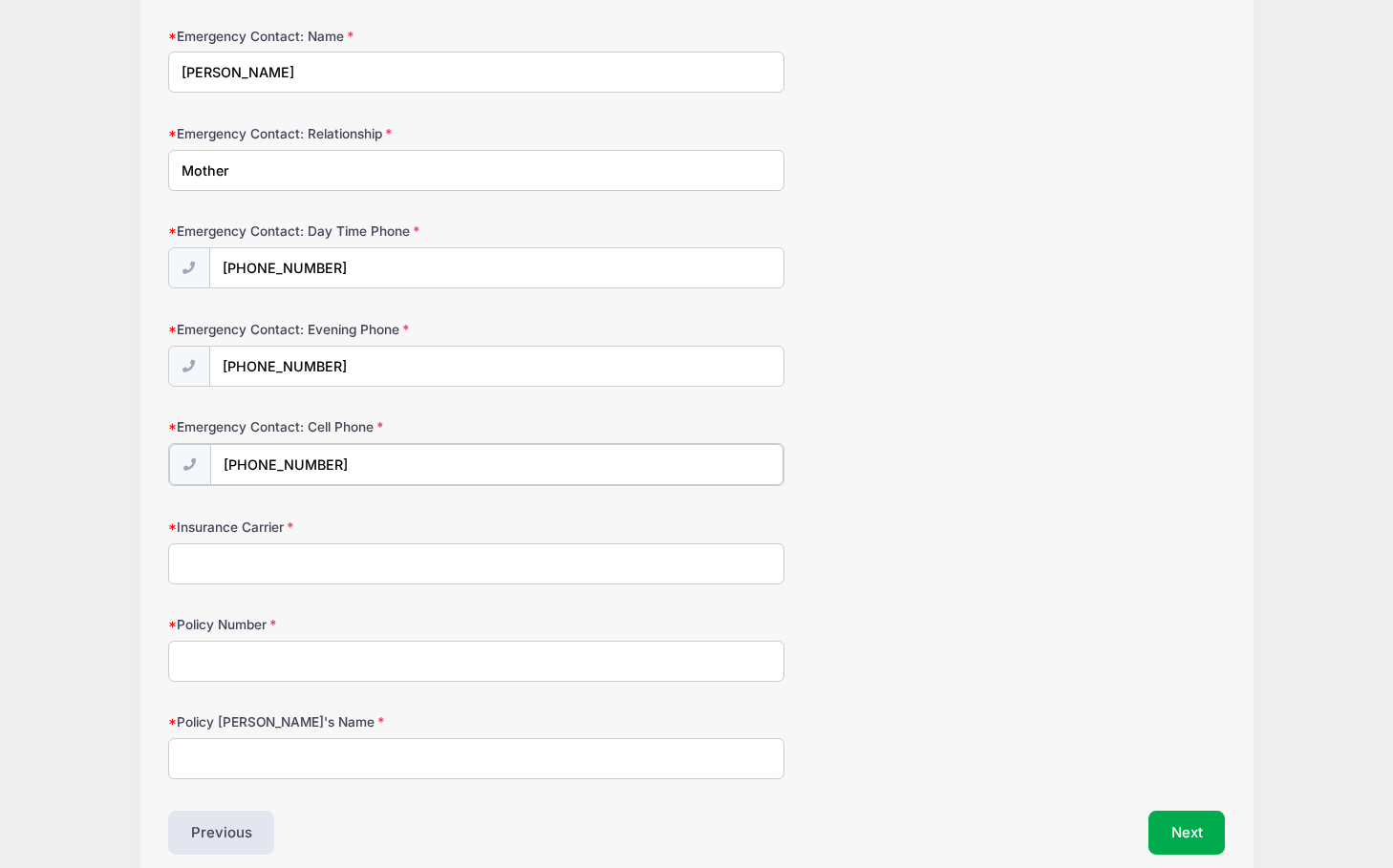
scroll to position [738, 0]
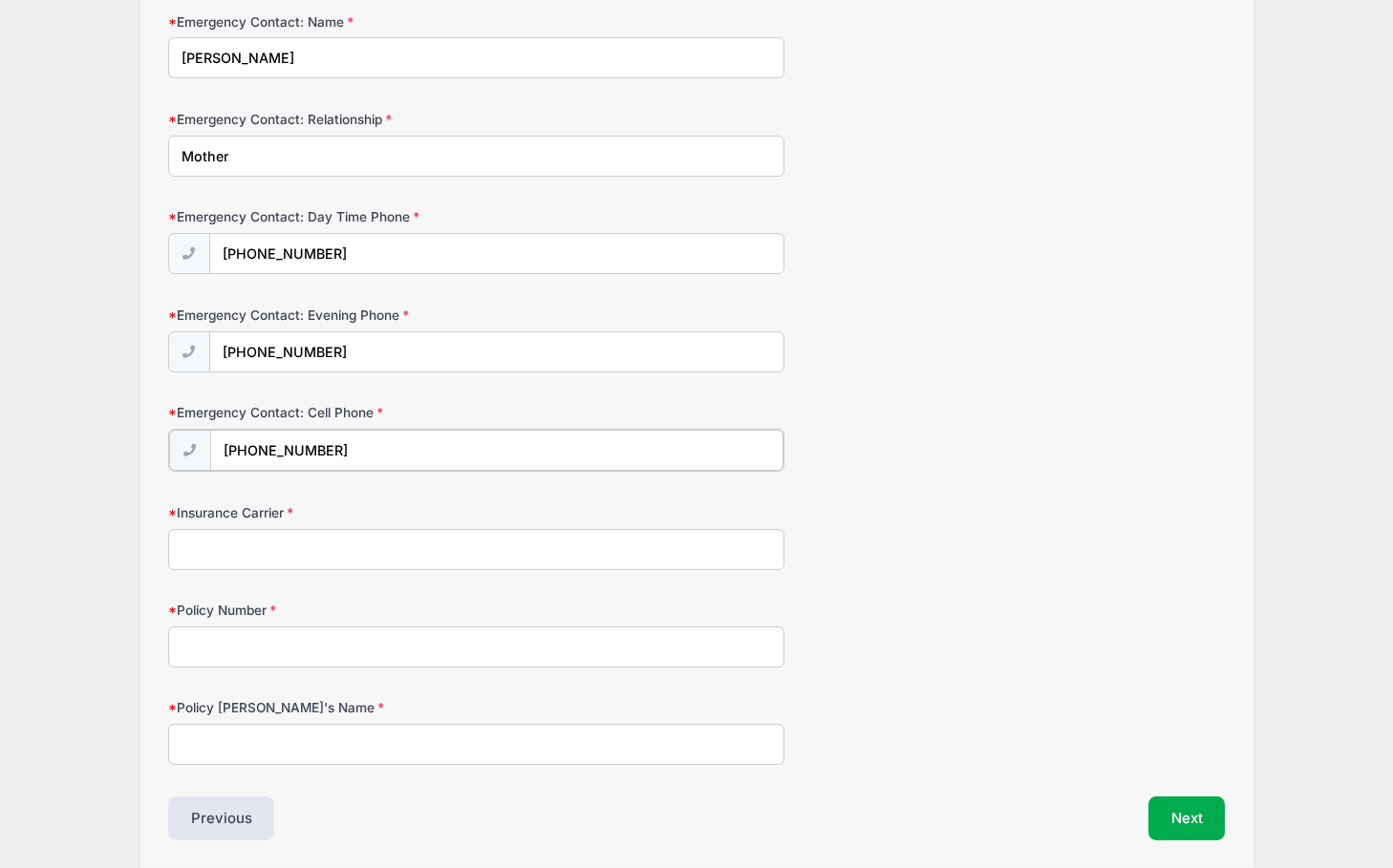
type input "(201) 264-9112"
click at [329, 543] on input "Insurance Carrier" at bounding box center [476, 547] width 616 height 41
type input "Aetna"
click at [294, 632] on input "Policy Number" at bounding box center [476, 645] width 616 height 41
type input "W289197193"
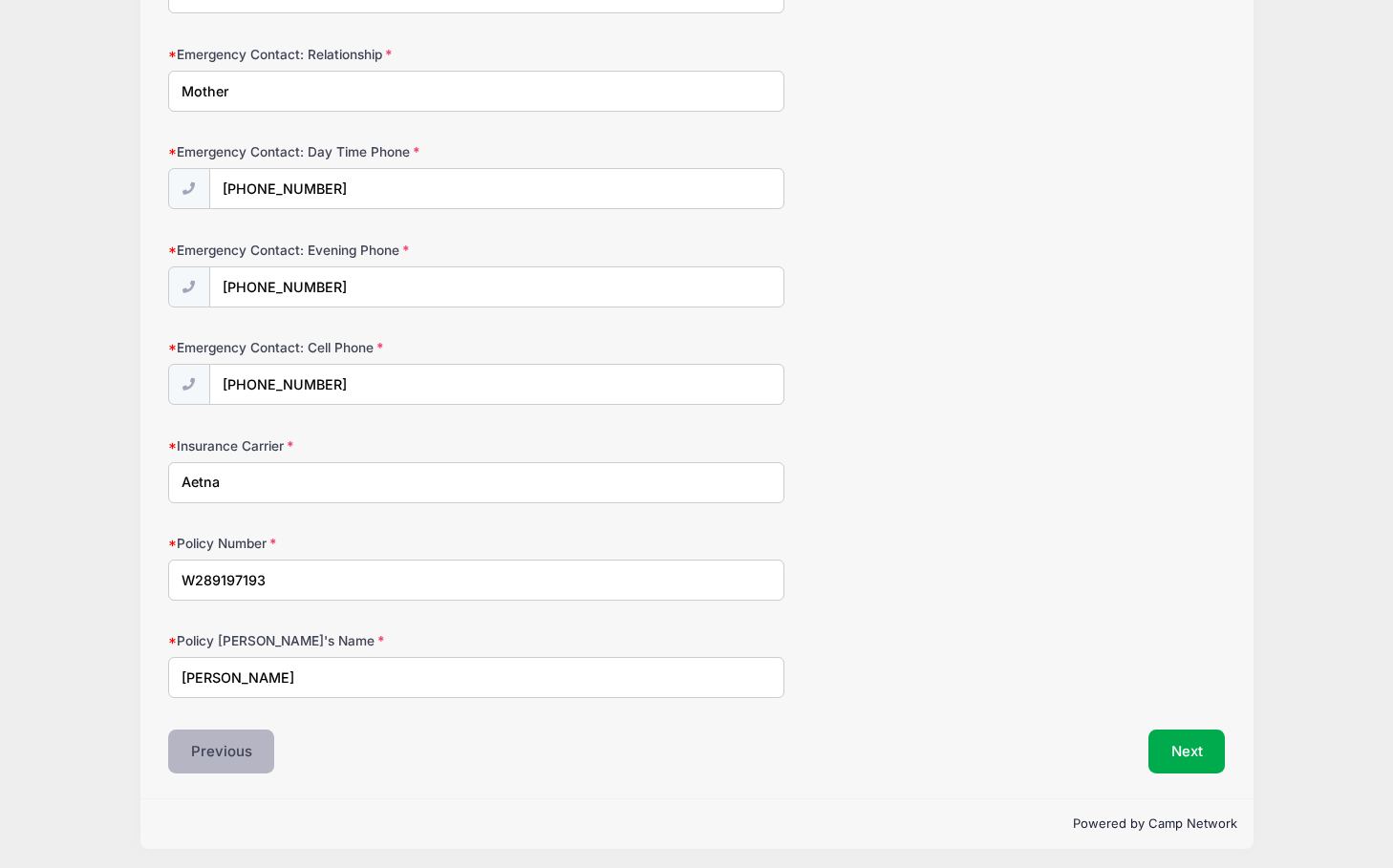
scroll to position [801, 0]
type input "John Kerin"
click at [1194, 752] on button "Next" at bounding box center [1186, 753] width 77 height 44
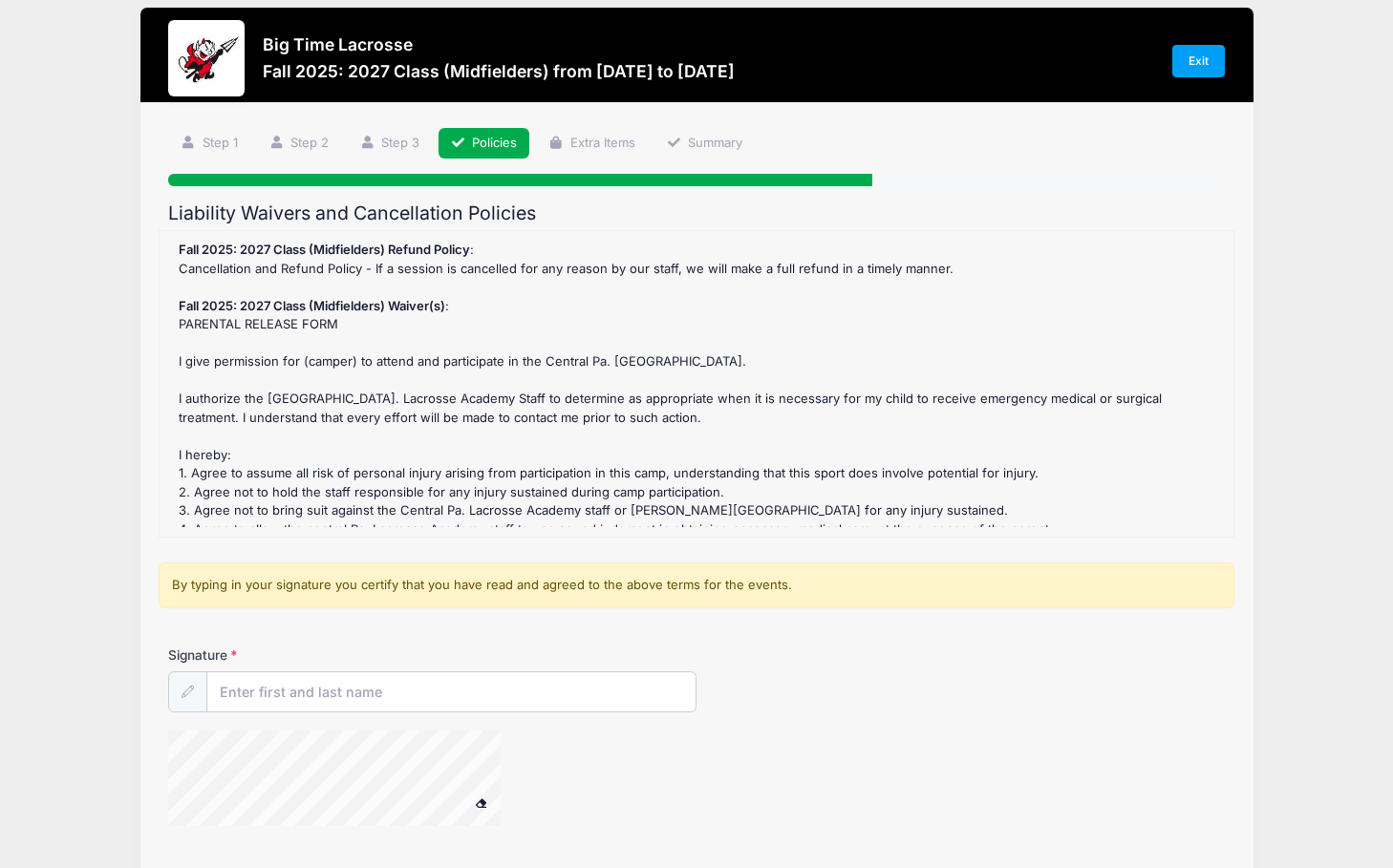
scroll to position [0, 0]
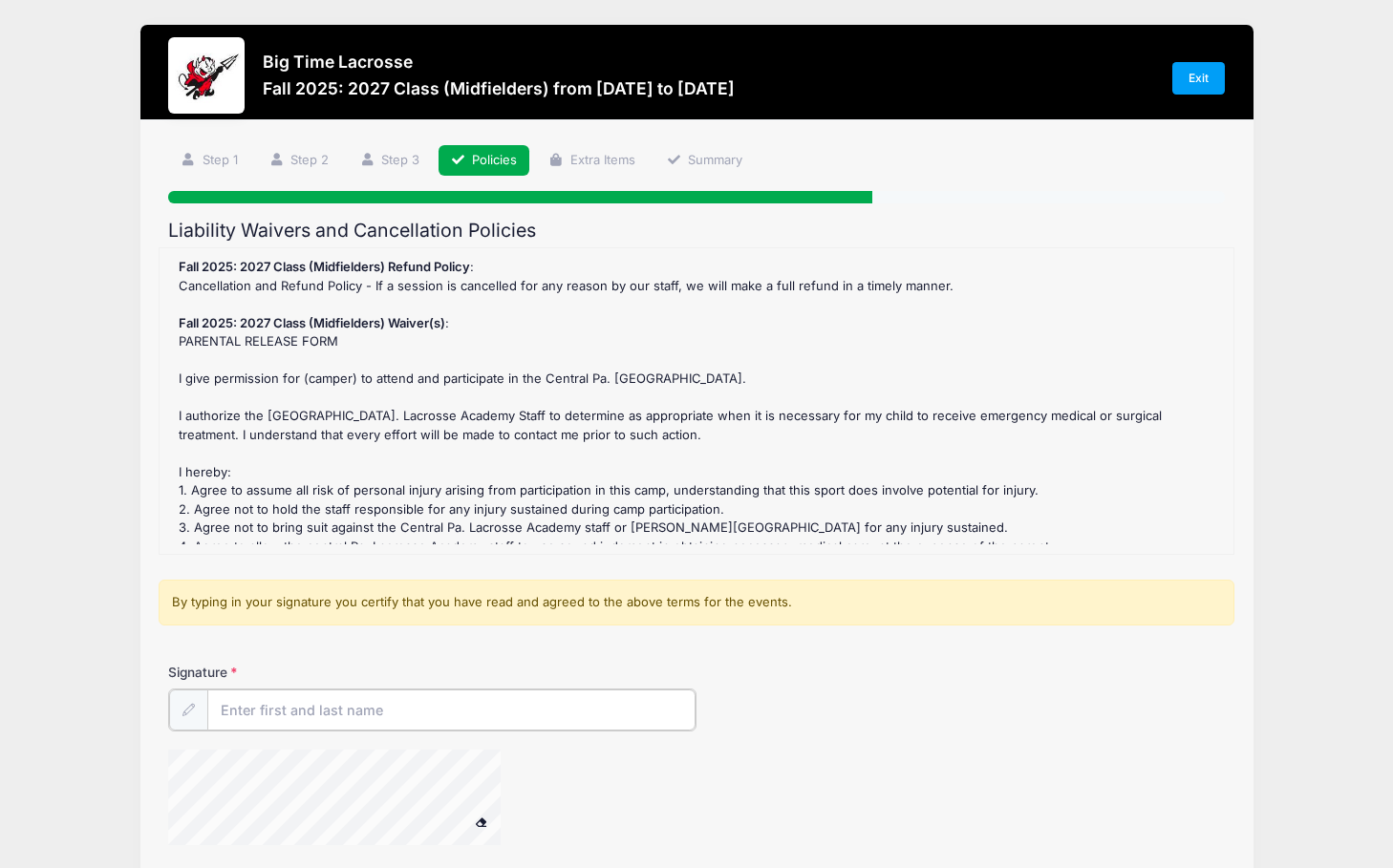
click at [433, 707] on input "Signature" at bounding box center [451, 709] width 488 height 41
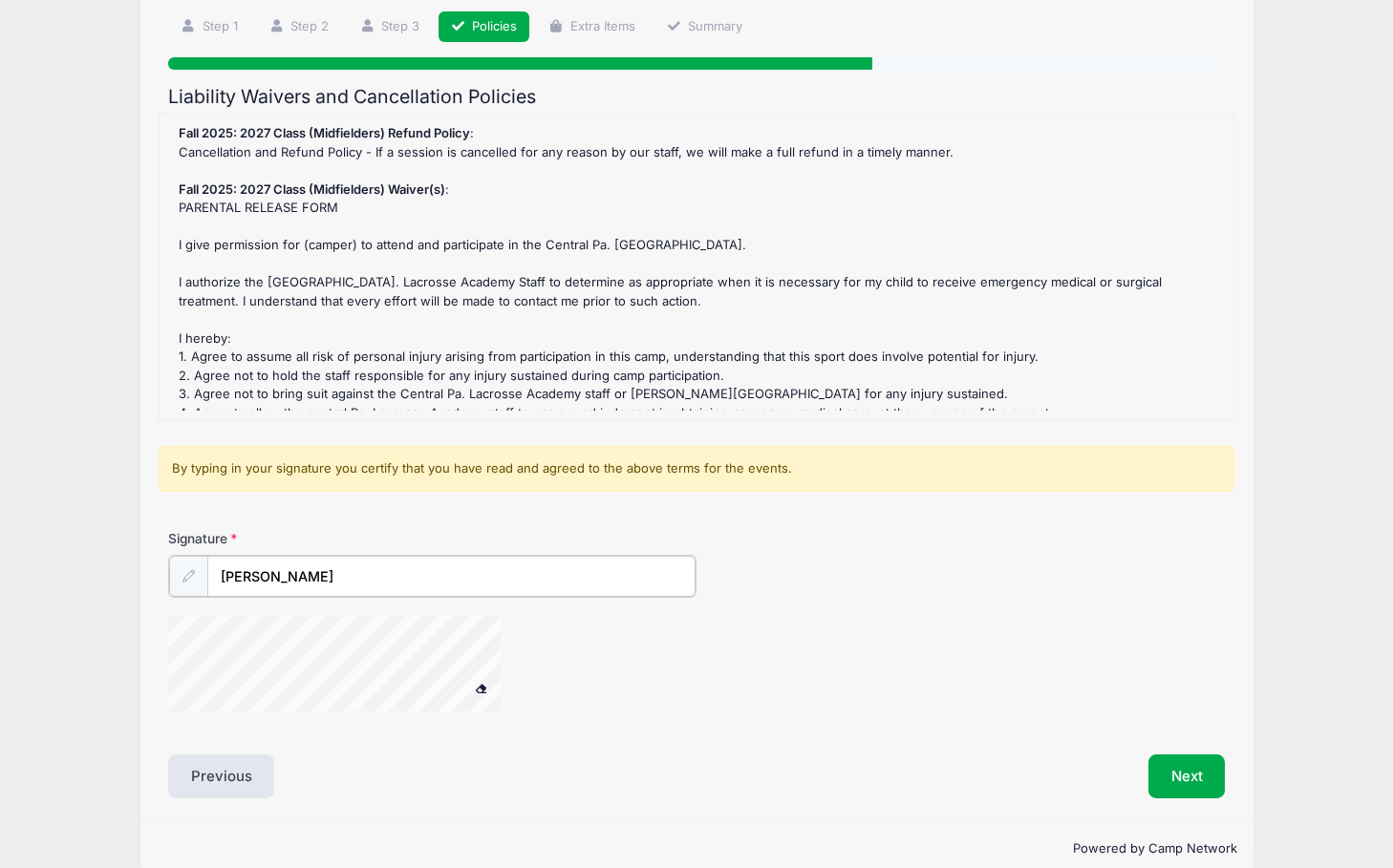
scroll to position [147, 0]
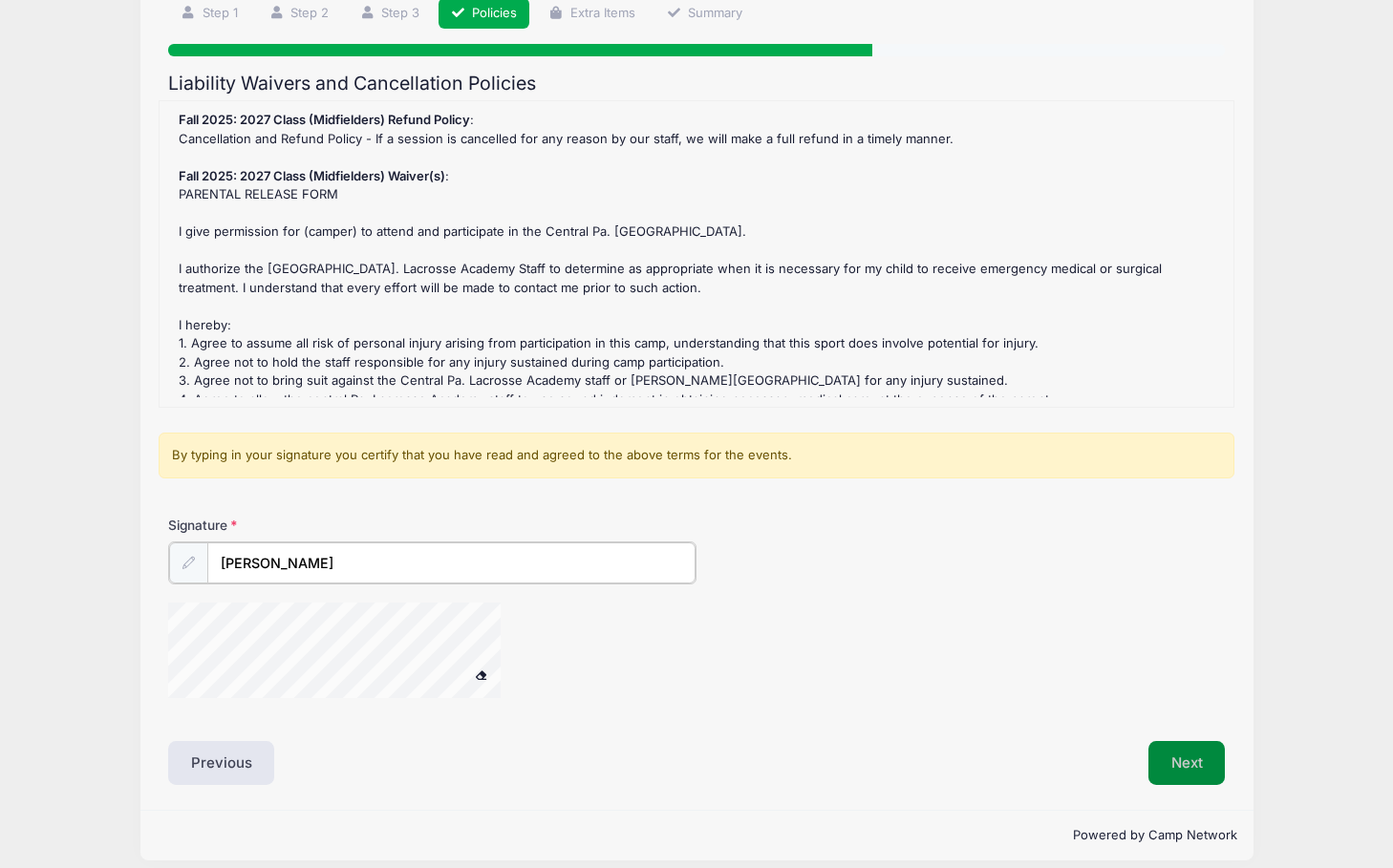
type input "John Kerin"
click at [1184, 763] on button "Next" at bounding box center [1186, 761] width 77 height 44
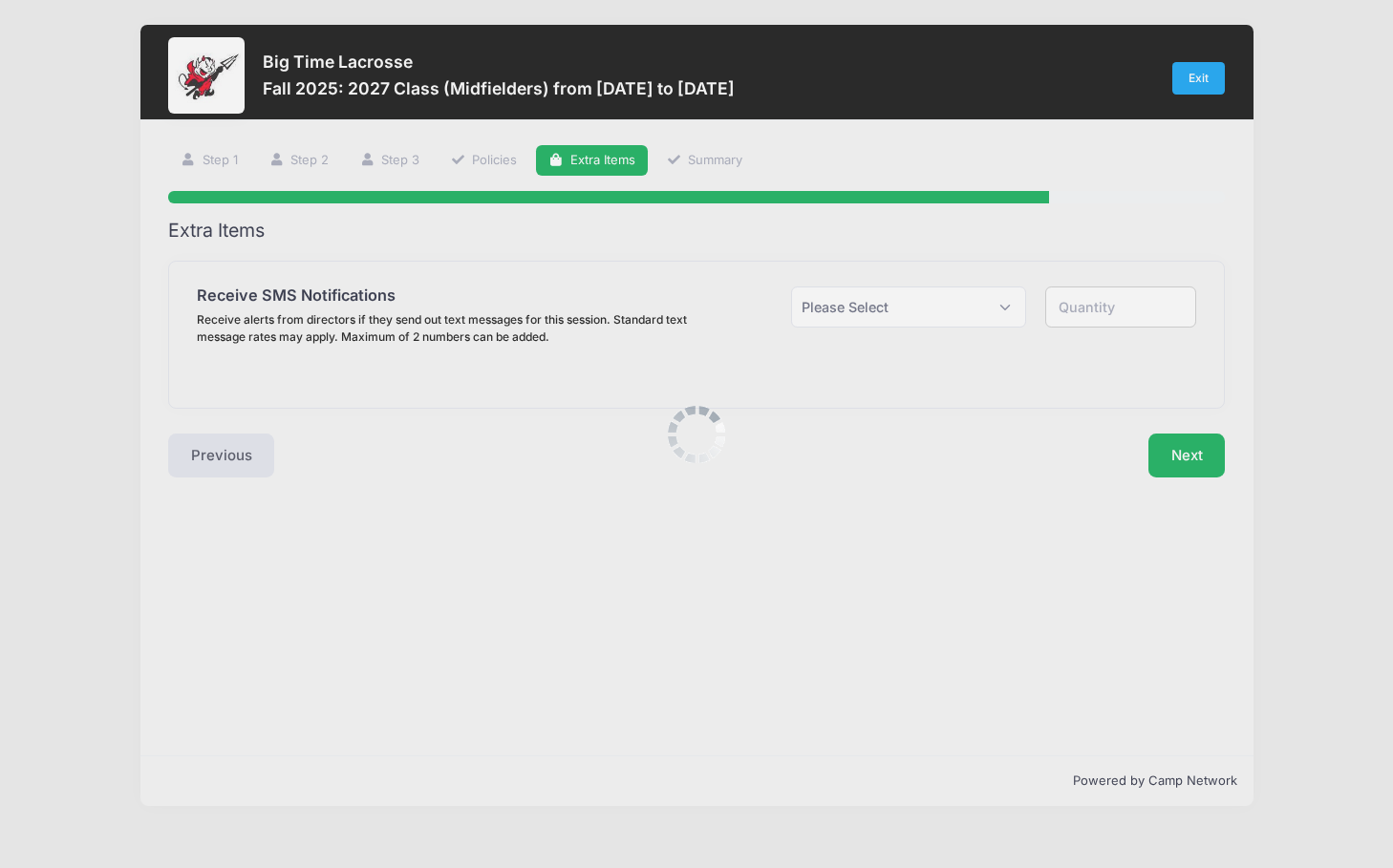
scroll to position [0, 0]
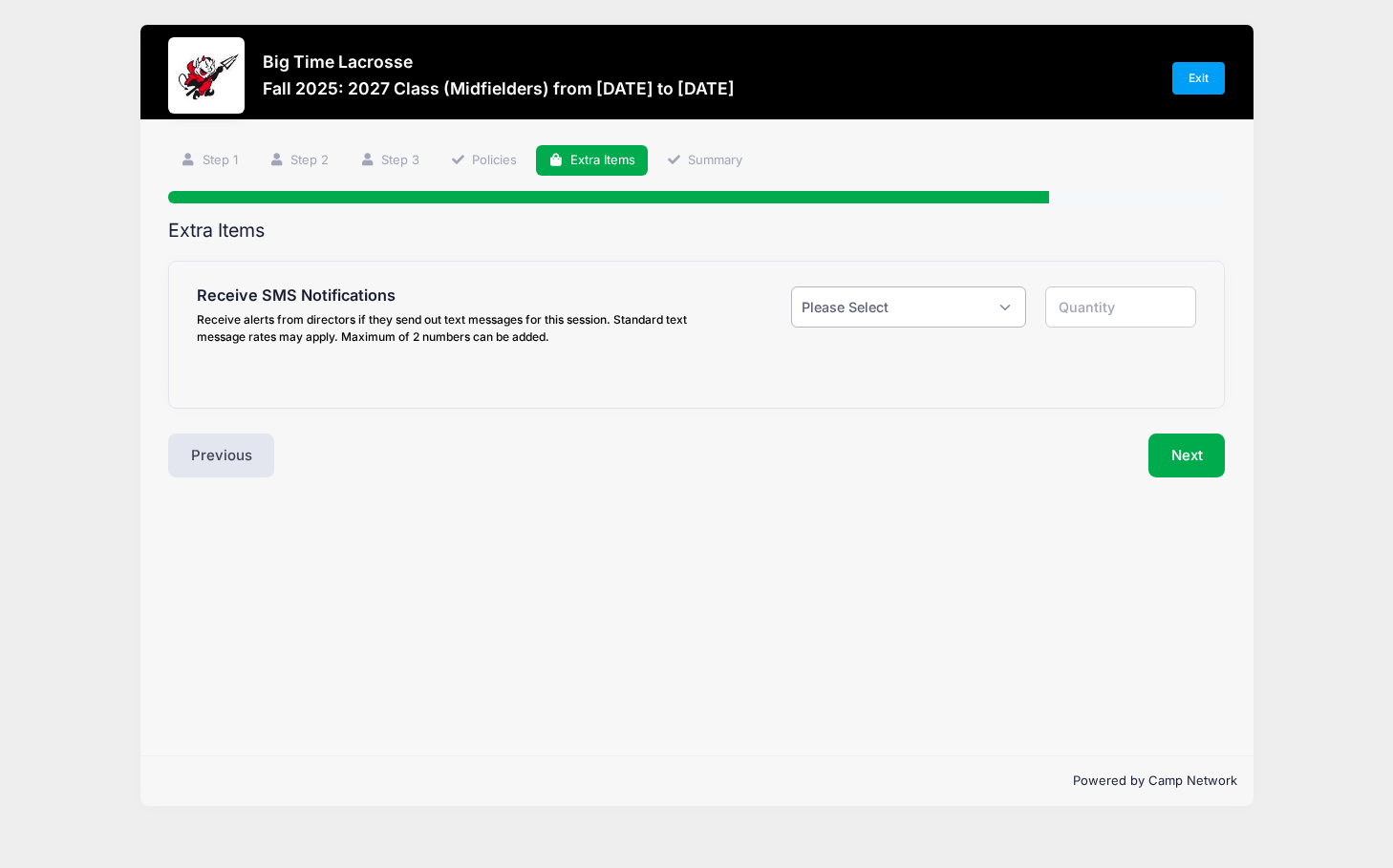
select select "1"
type input "1"
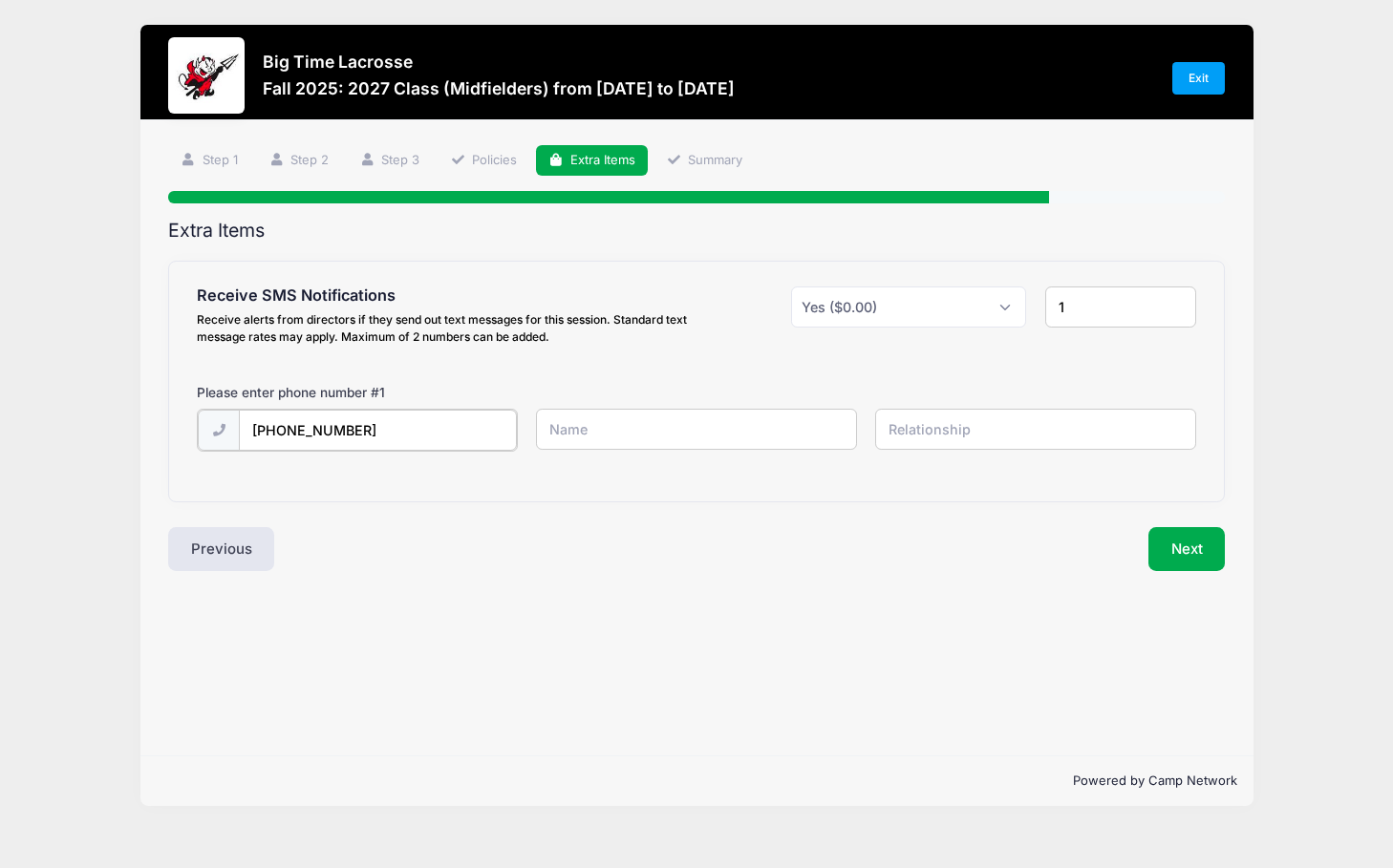
type input "(201) 264-9111"
type input "Kerry Kerin"
click at [925, 425] on input "text" at bounding box center [1035, 428] width 321 height 41
type input "mother"
click at [1197, 543] on button "Next" at bounding box center [1186, 547] width 77 height 44
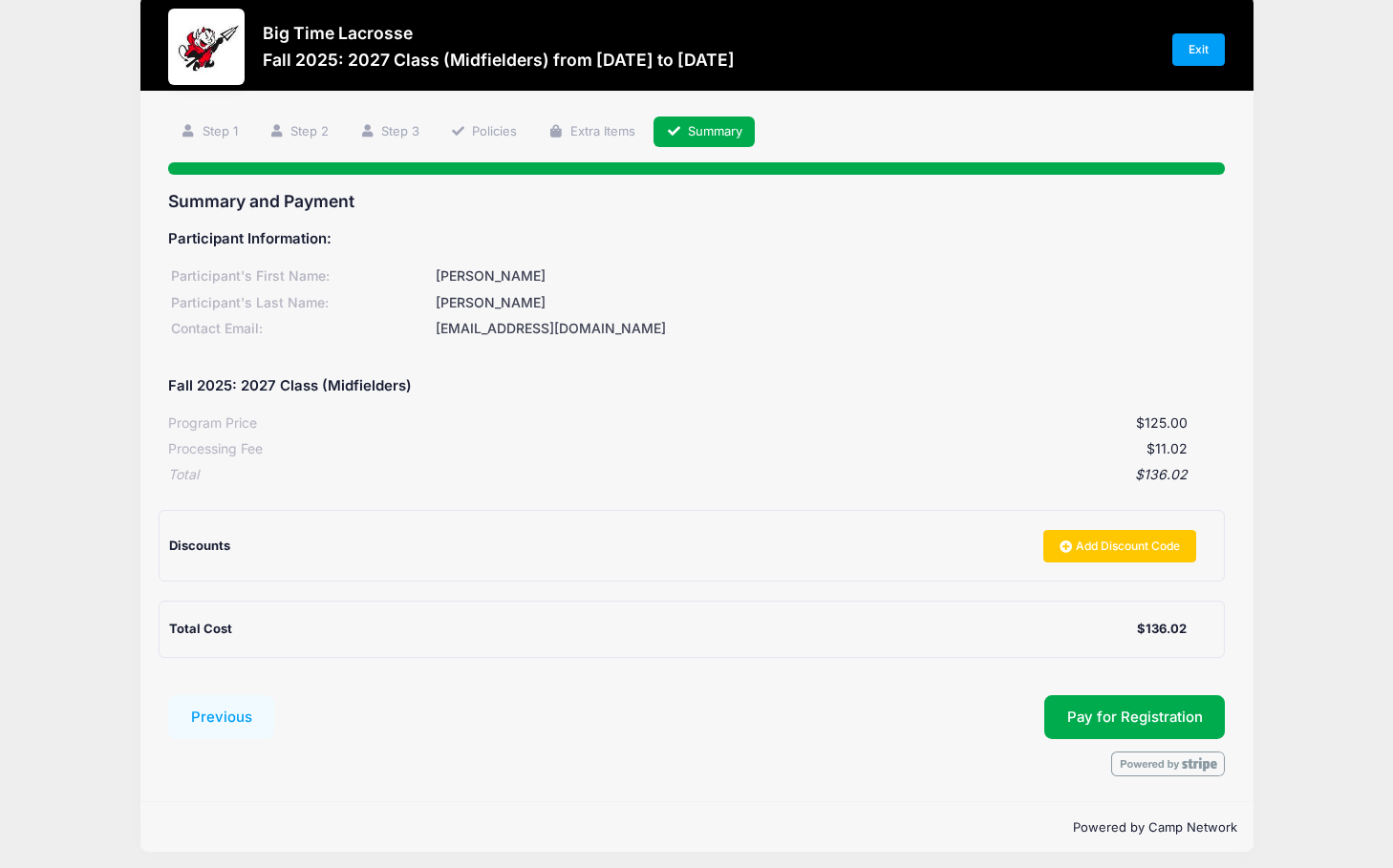
scroll to position [28, 0]
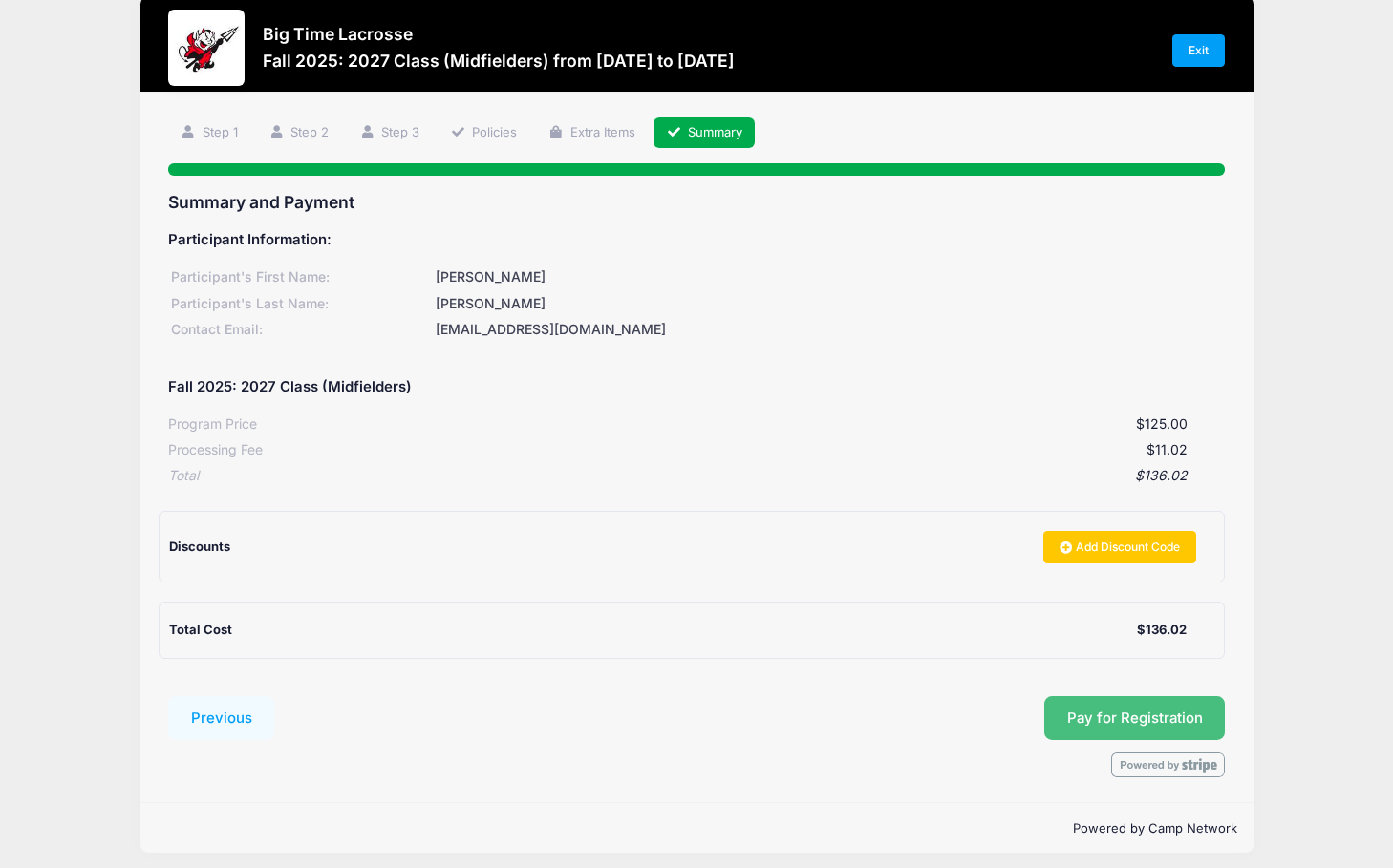
click at [1135, 710] on button "Pay for Registration" at bounding box center [1135, 718] width 182 height 44
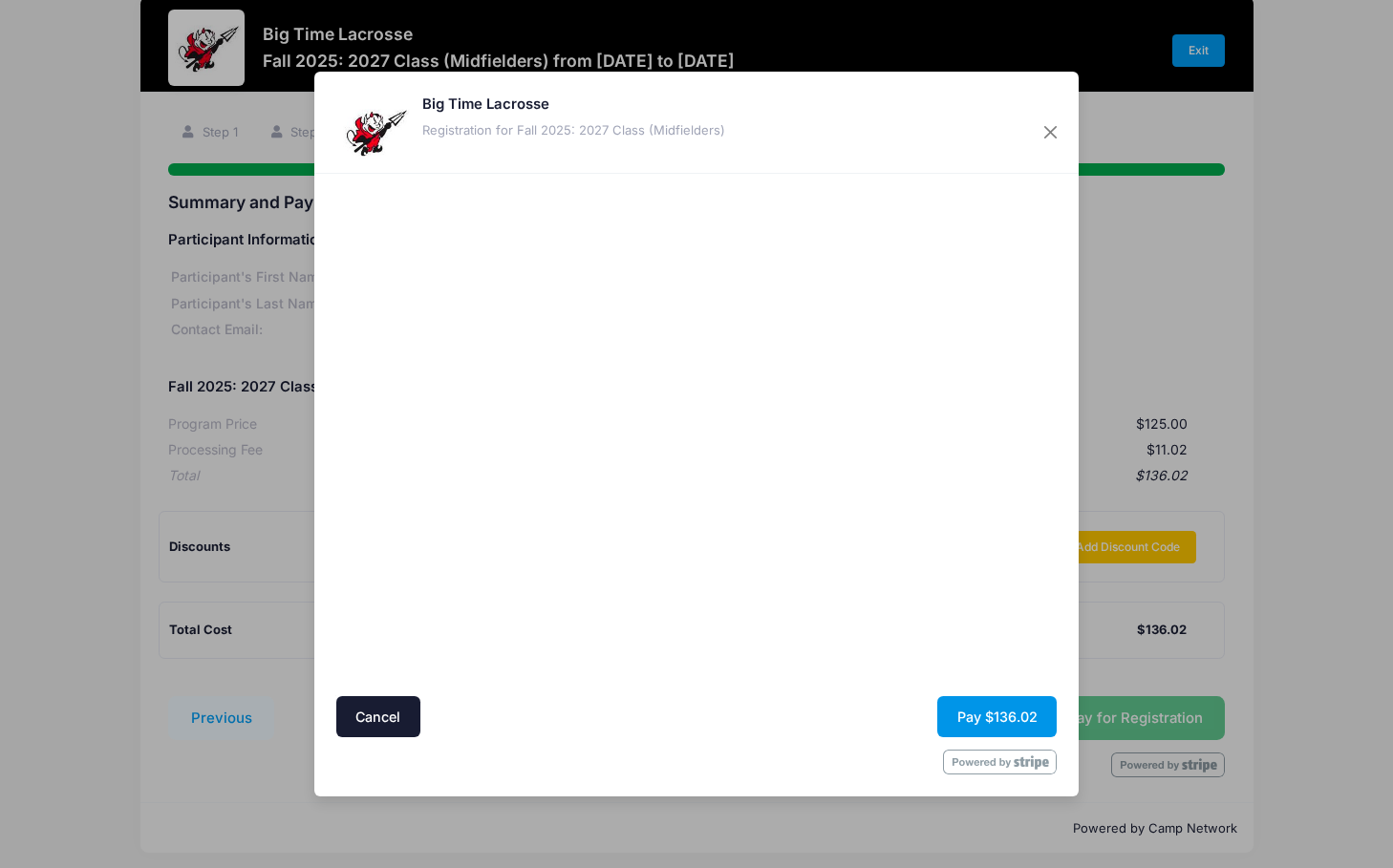
click at [990, 722] on button "Pay $136.02" at bounding box center [997, 716] width 119 height 41
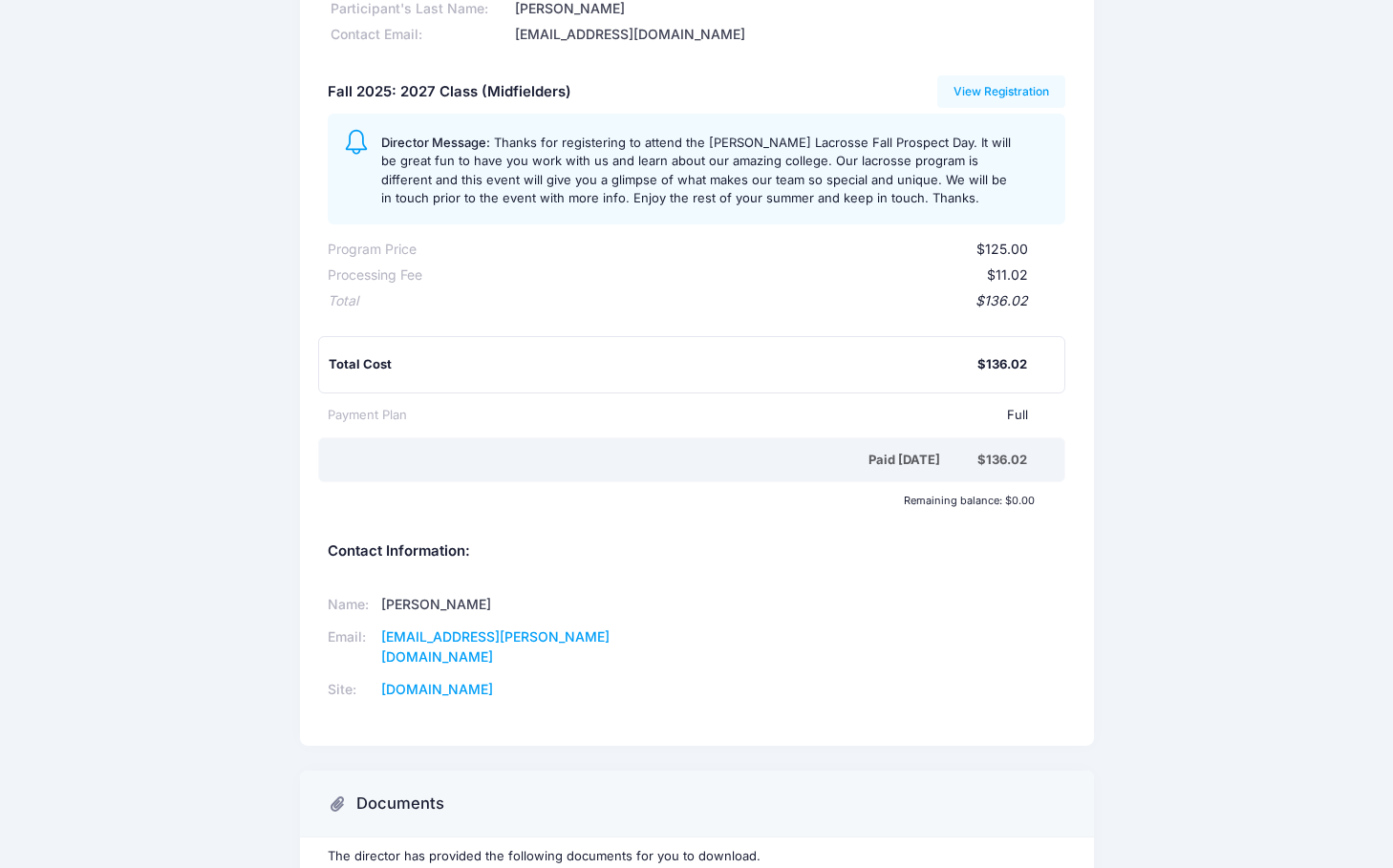
scroll to position [170, 0]
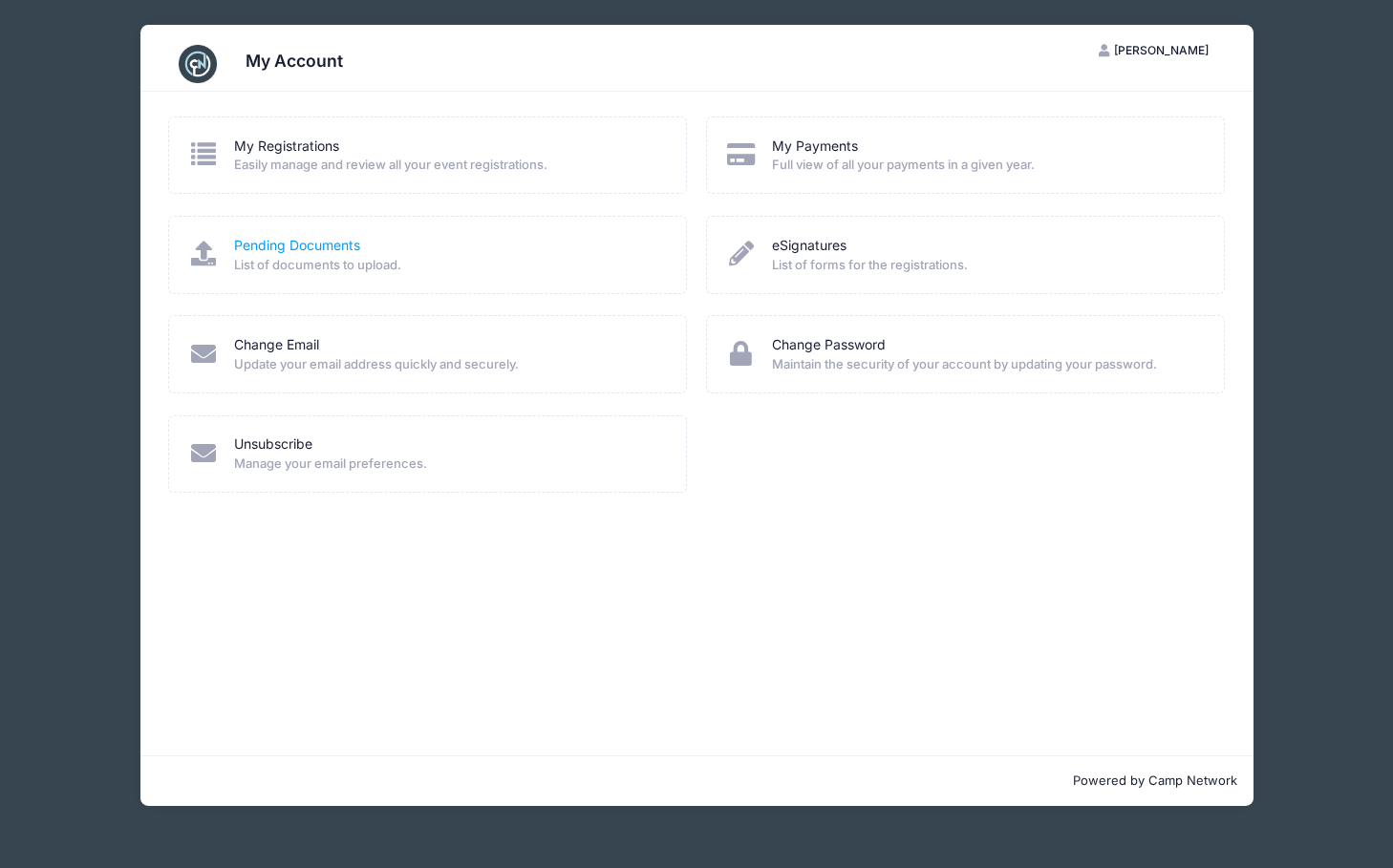
click at [316, 246] on link "Pending Documents" at bounding box center [297, 245] width 126 height 20
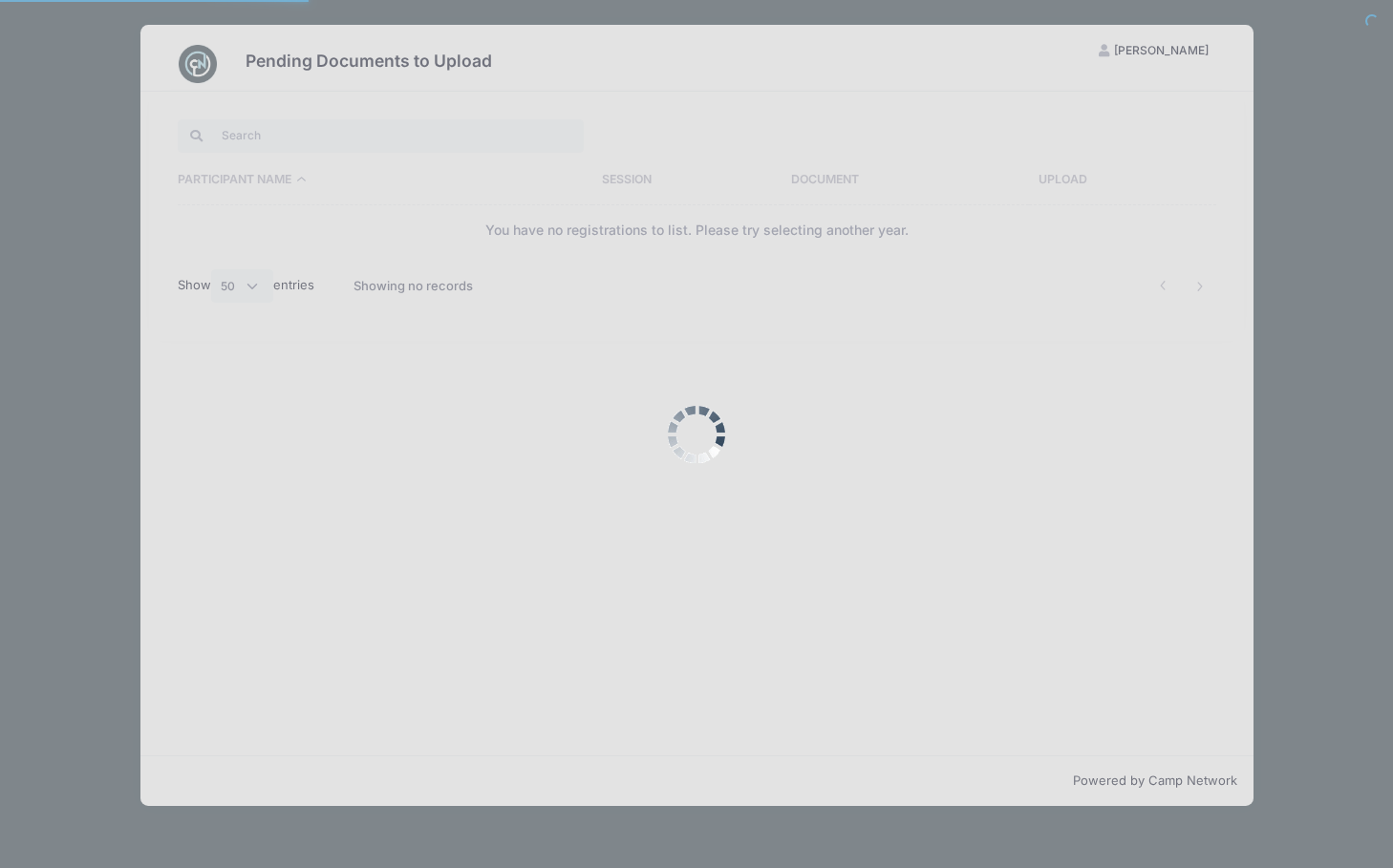
select select "50"
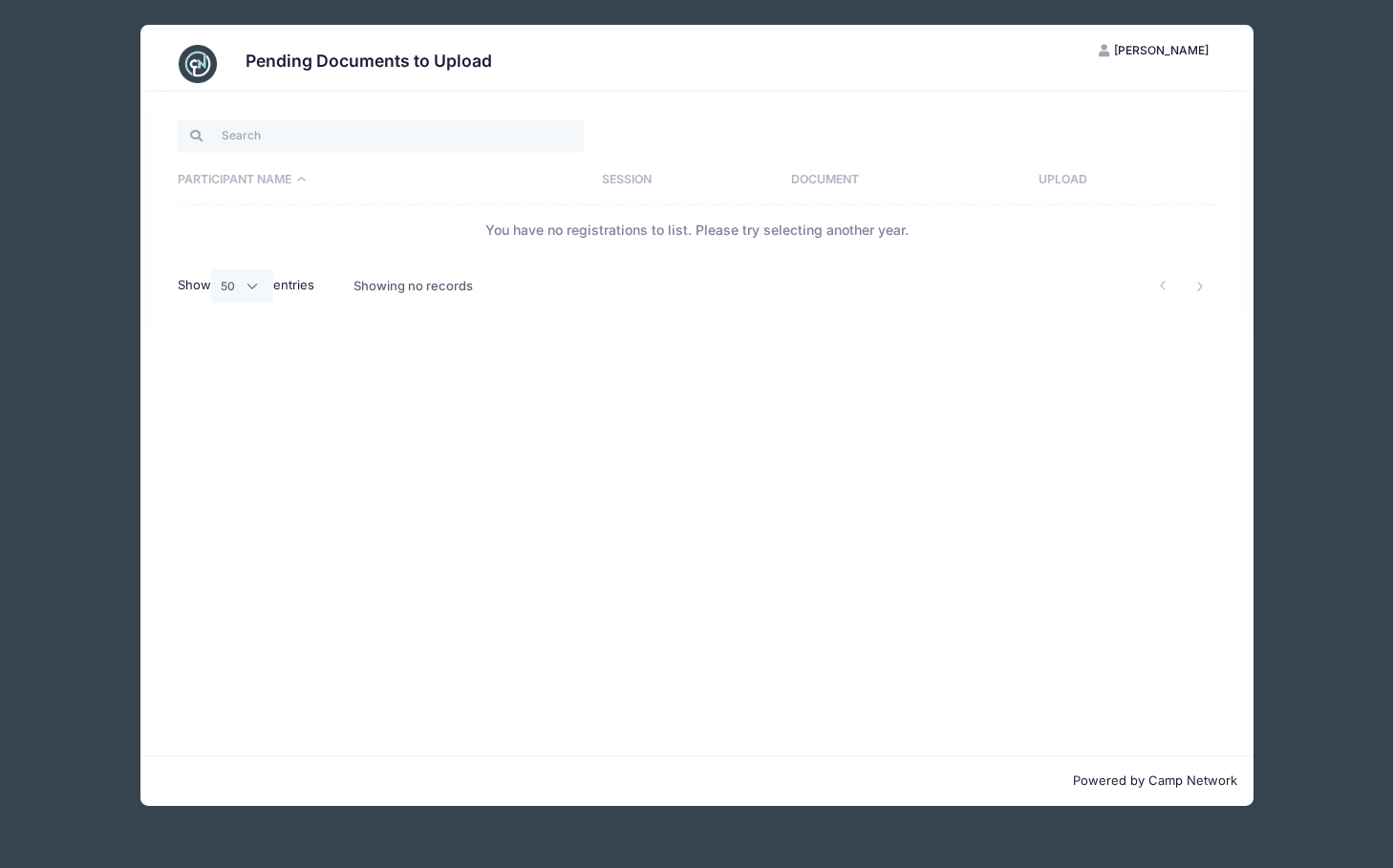
click at [98, 178] on div "Pending Documents to Upload CK [PERSON_NAME] My Account Logout Participant Name…" at bounding box center [696, 415] width 1335 height 830
